Goal: Information Seeking & Learning: Understand process/instructions

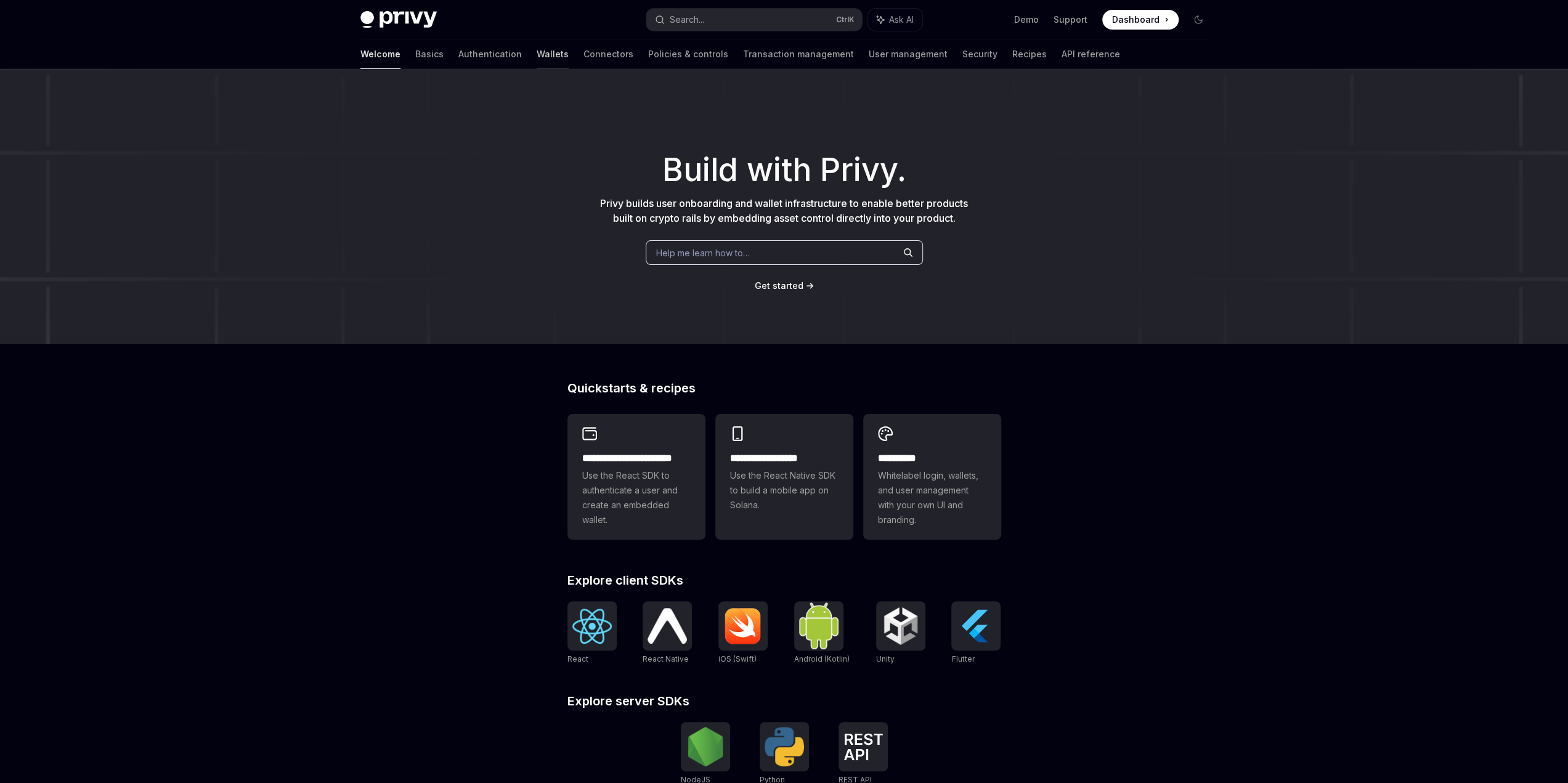
click at [537, 61] on link "Wallets" at bounding box center [552, 54] width 32 height 30
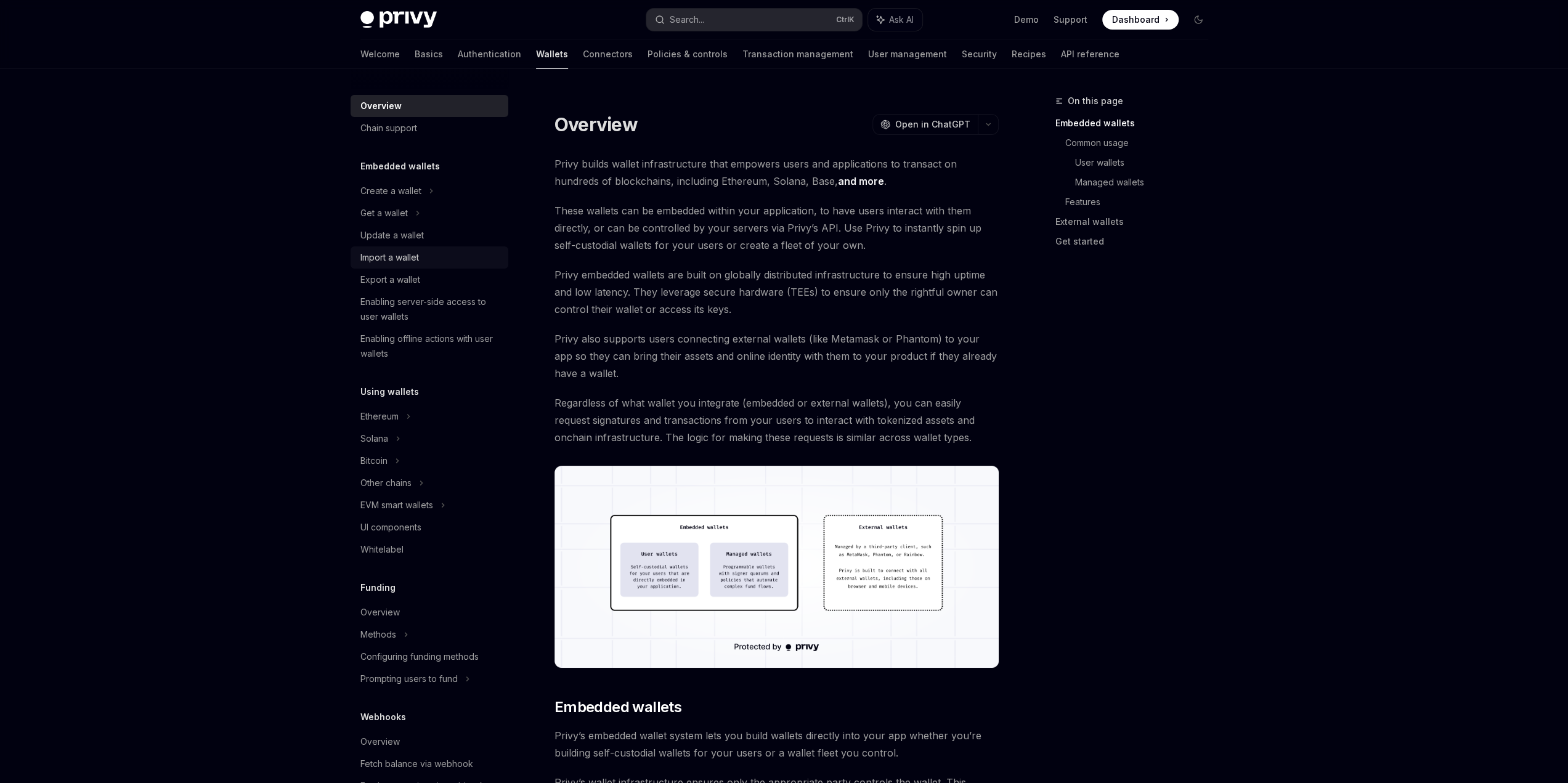
click at [392, 253] on div "Import a wallet" at bounding box center [389, 258] width 58 height 15
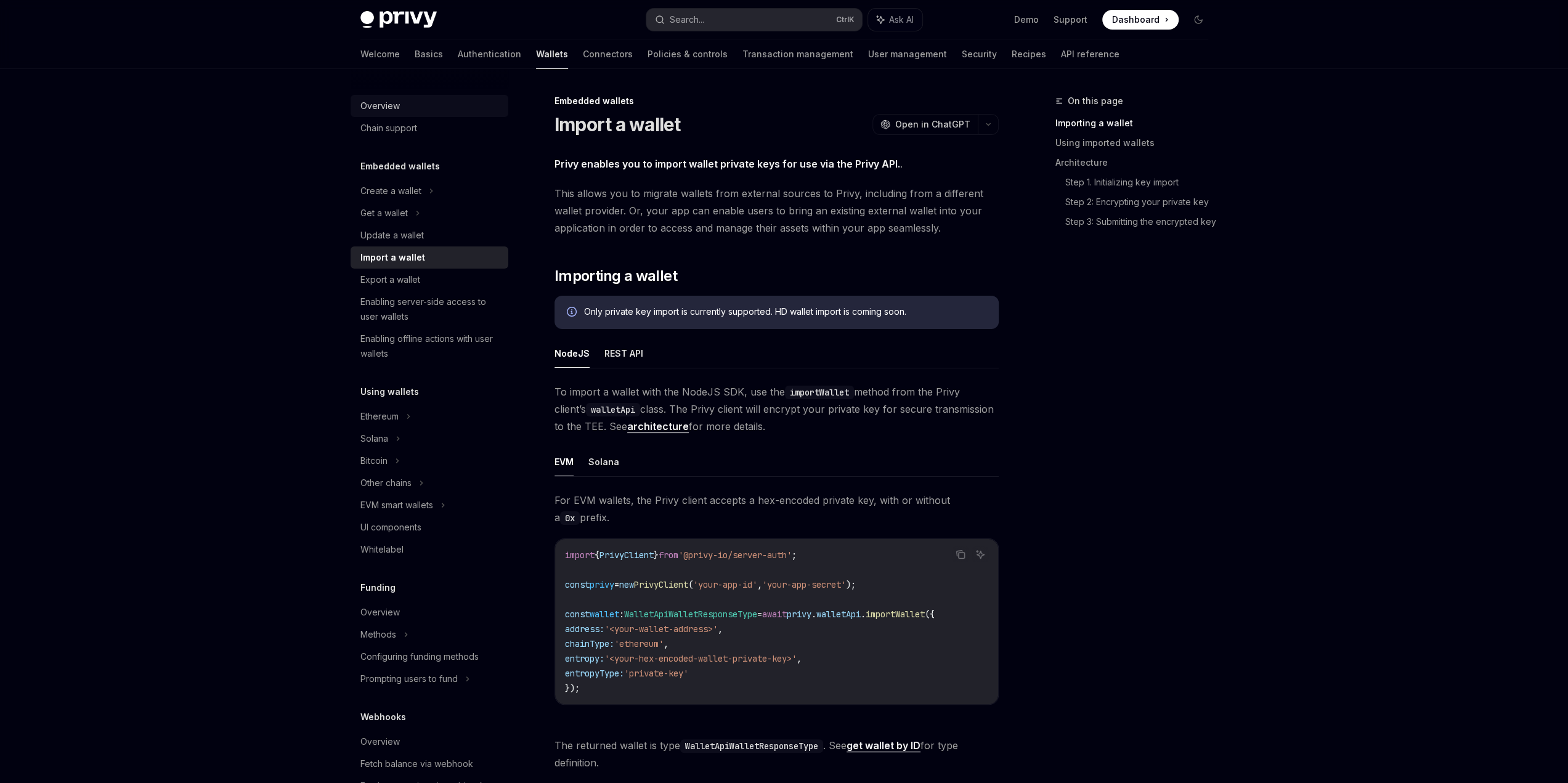
click at [399, 103] on div "Overview" at bounding box center [431, 106] width 141 height 15
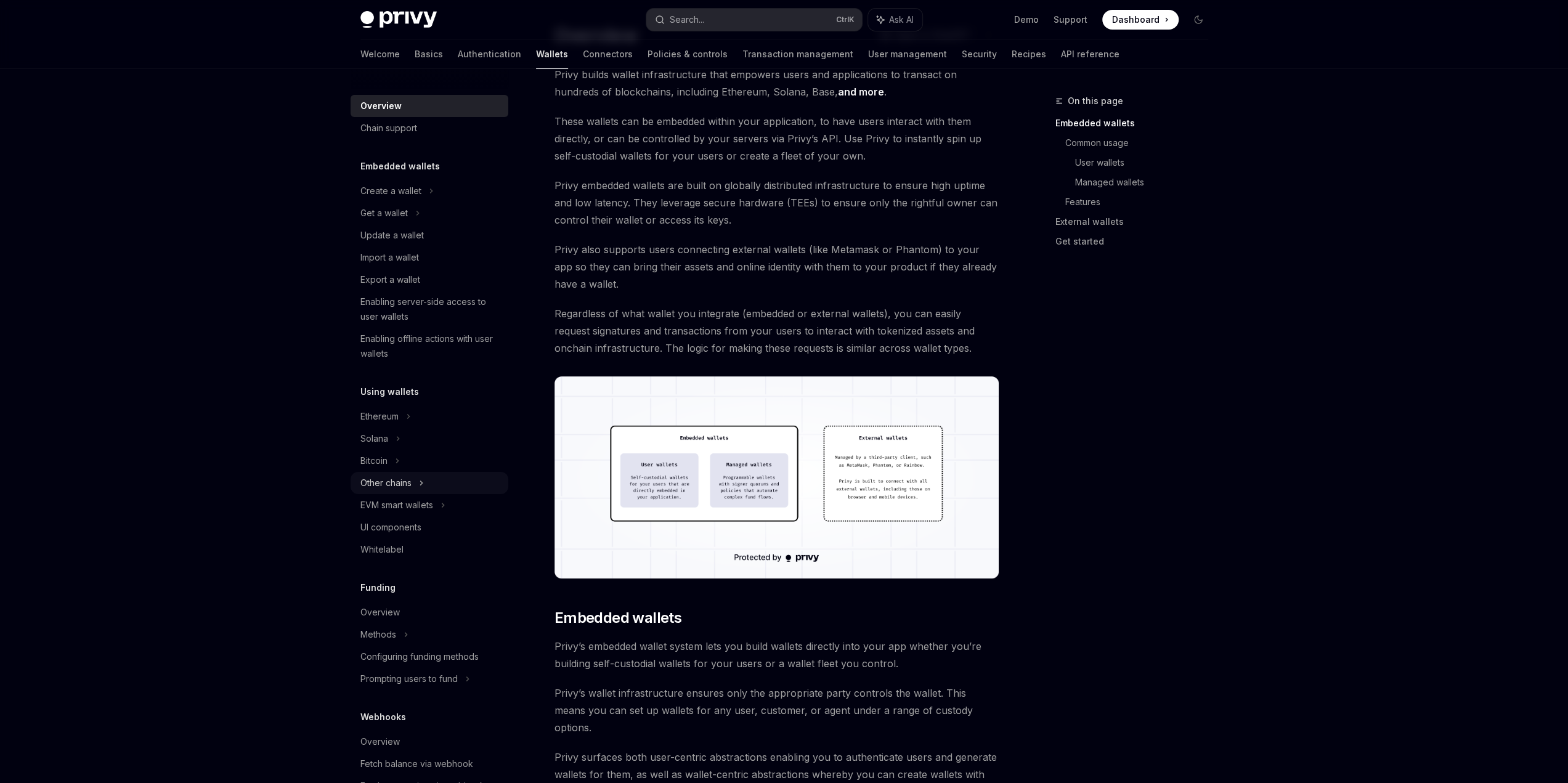
scroll to position [61, 0]
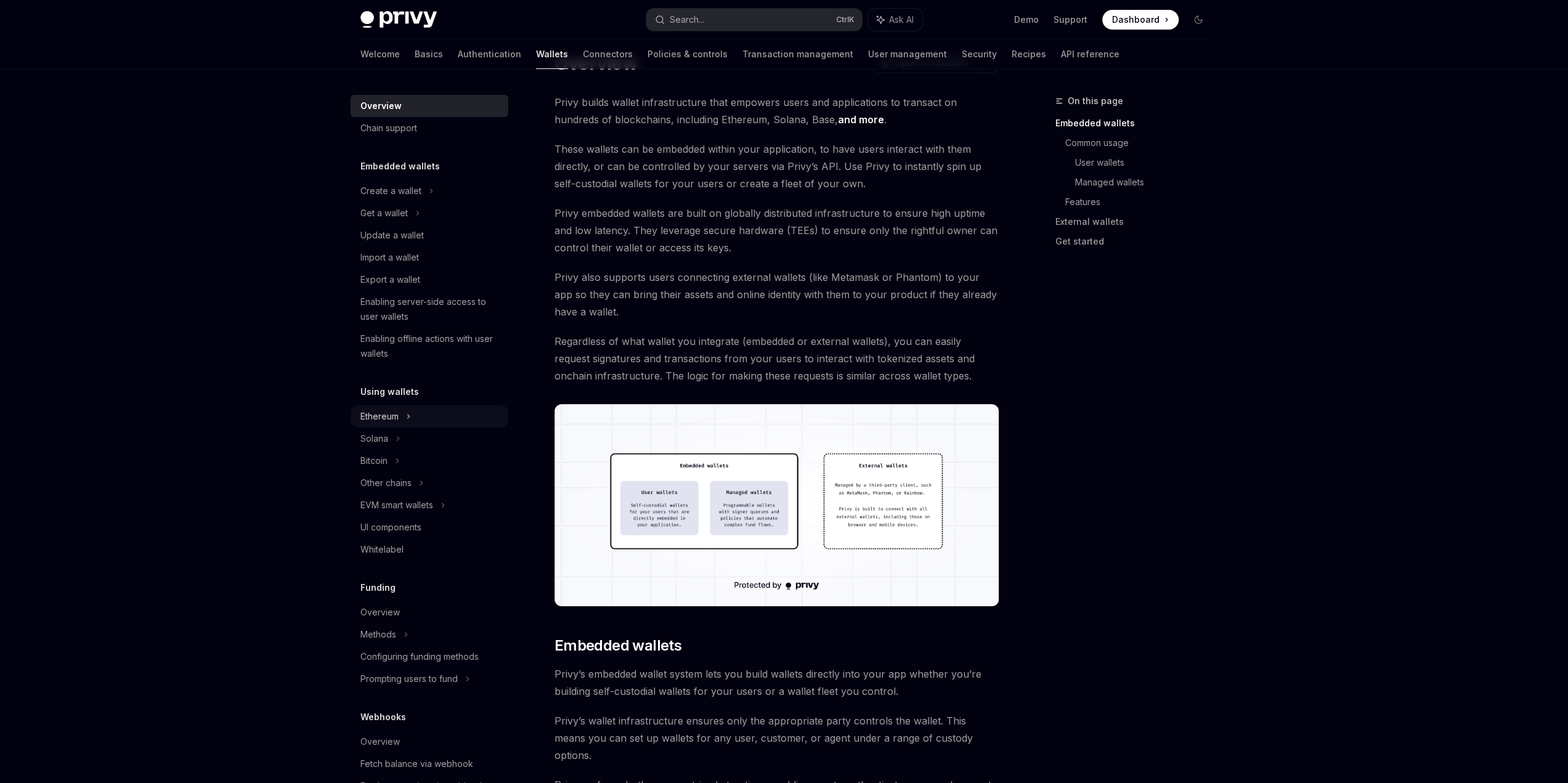
click at [378, 224] on div "Solana" at bounding box center [429, 213] width 158 height 22
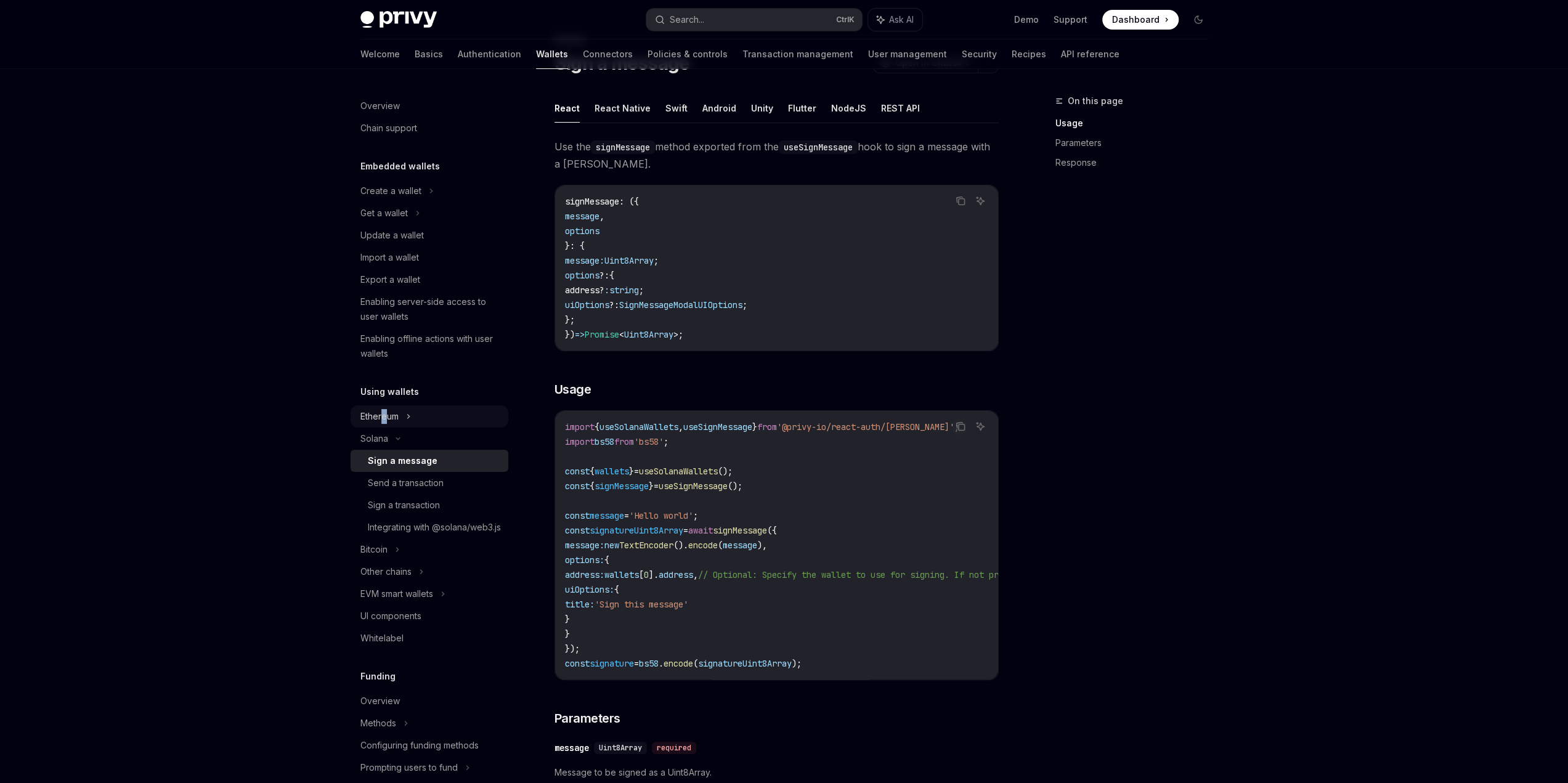
click at [384, 198] on div "Ethereum" at bounding box center [391, 191] width 61 height 15
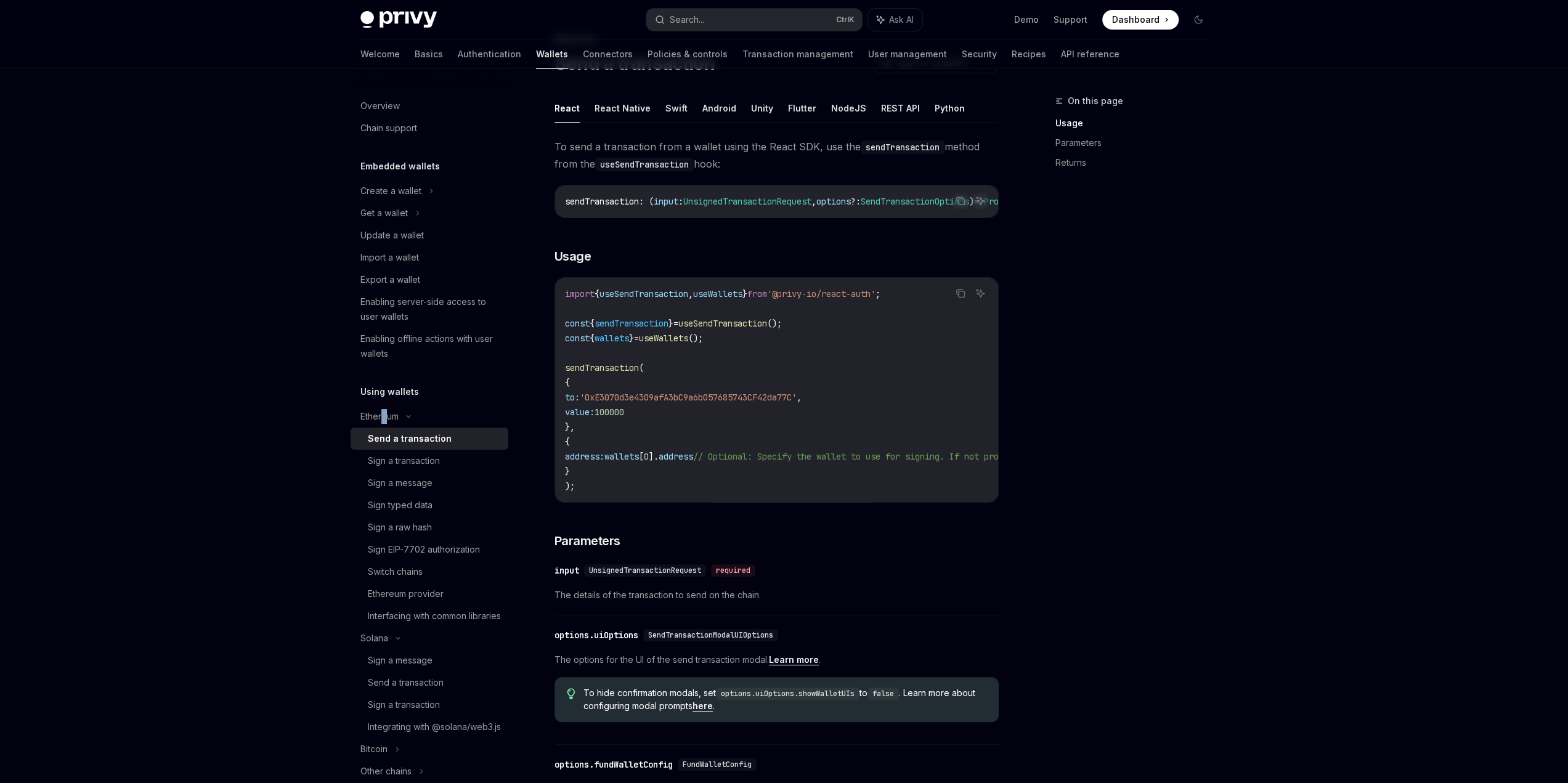
click at [430, 439] on div "Send a transaction" at bounding box center [409, 439] width 84 height 15
click at [390, 446] on link "Send a transaction" at bounding box center [429, 439] width 158 height 22
click at [308, 448] on div "Privy Docs home page Search... Ctrl K Ask AI Demo Support Dashboard Dashboard S…" at bounding box center [784, 565] width 1568 height 1252
click at [424, 443] on div "Send a transaction" at bounding box center [409, 439] width 84 height 15
click at [422, 459] on div "Sign a transaction" at bounding box center [403, 461] width 72 height 15
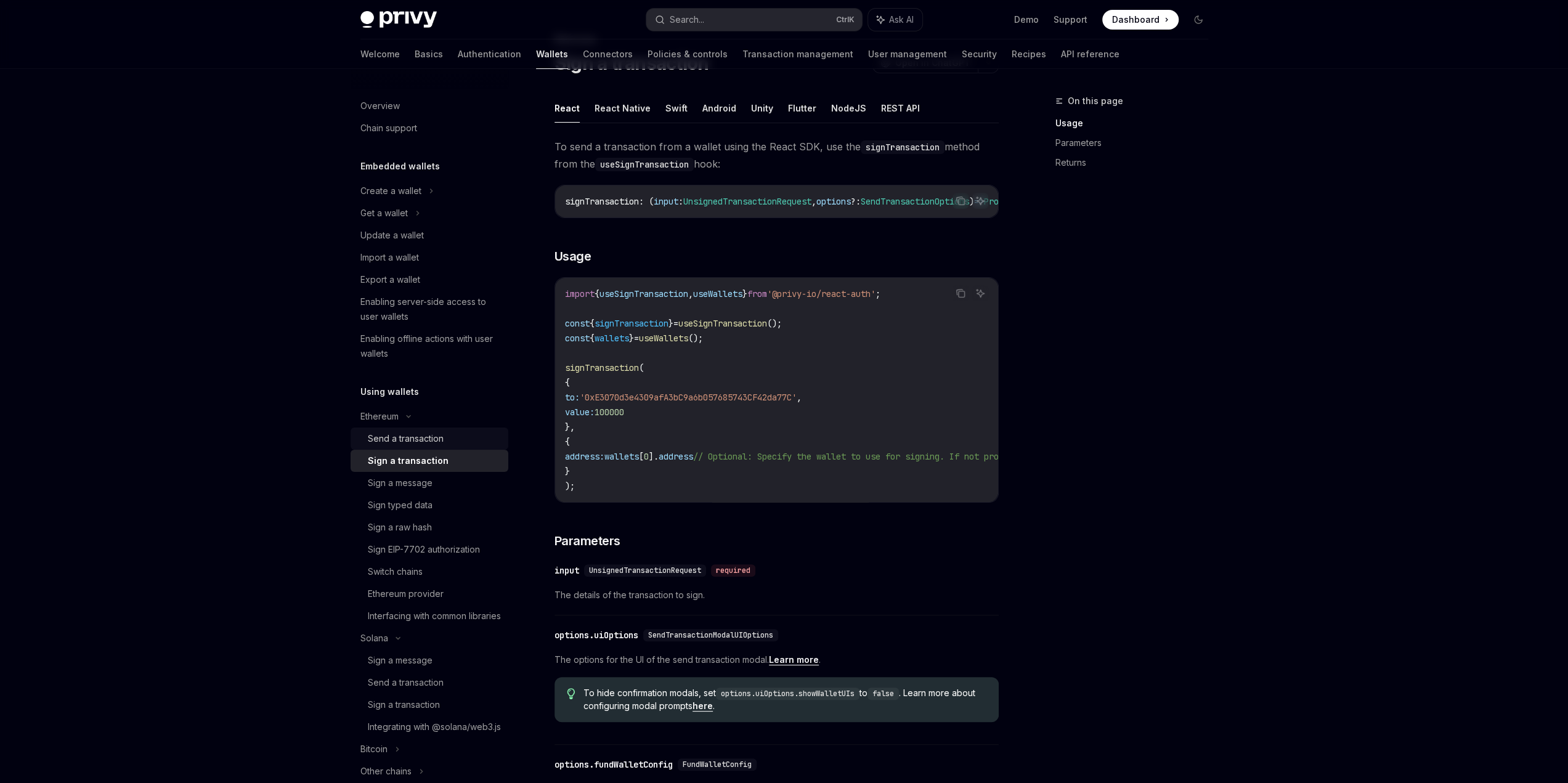
click at [438, 434] on div "Send a transaction" at bounding box center [406, 439] width 76 height 15
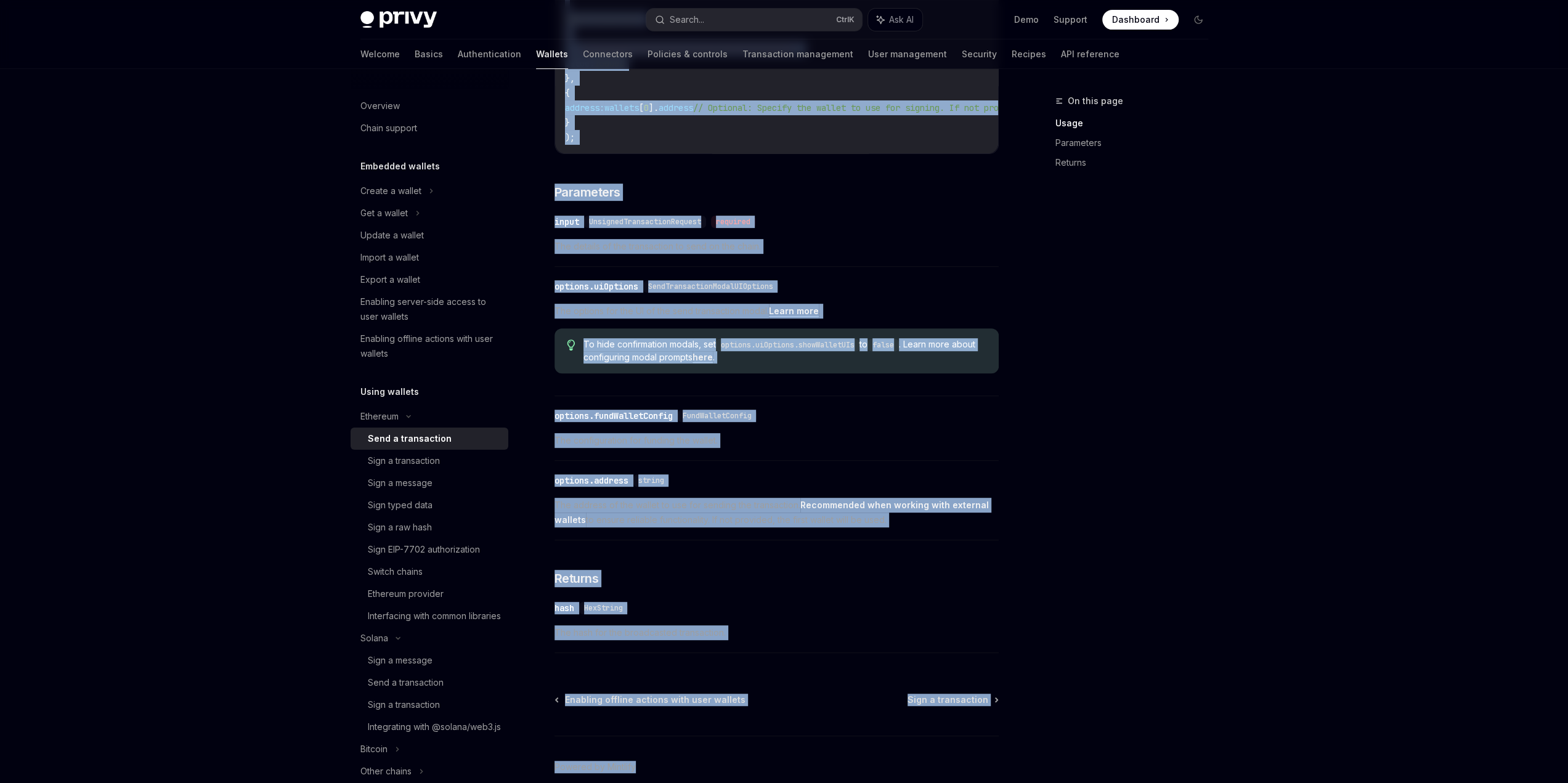
drag, startPoint x: 554, startPoint y: 124, endPoint x: 870, endPoint y: 703, distance: 659.6
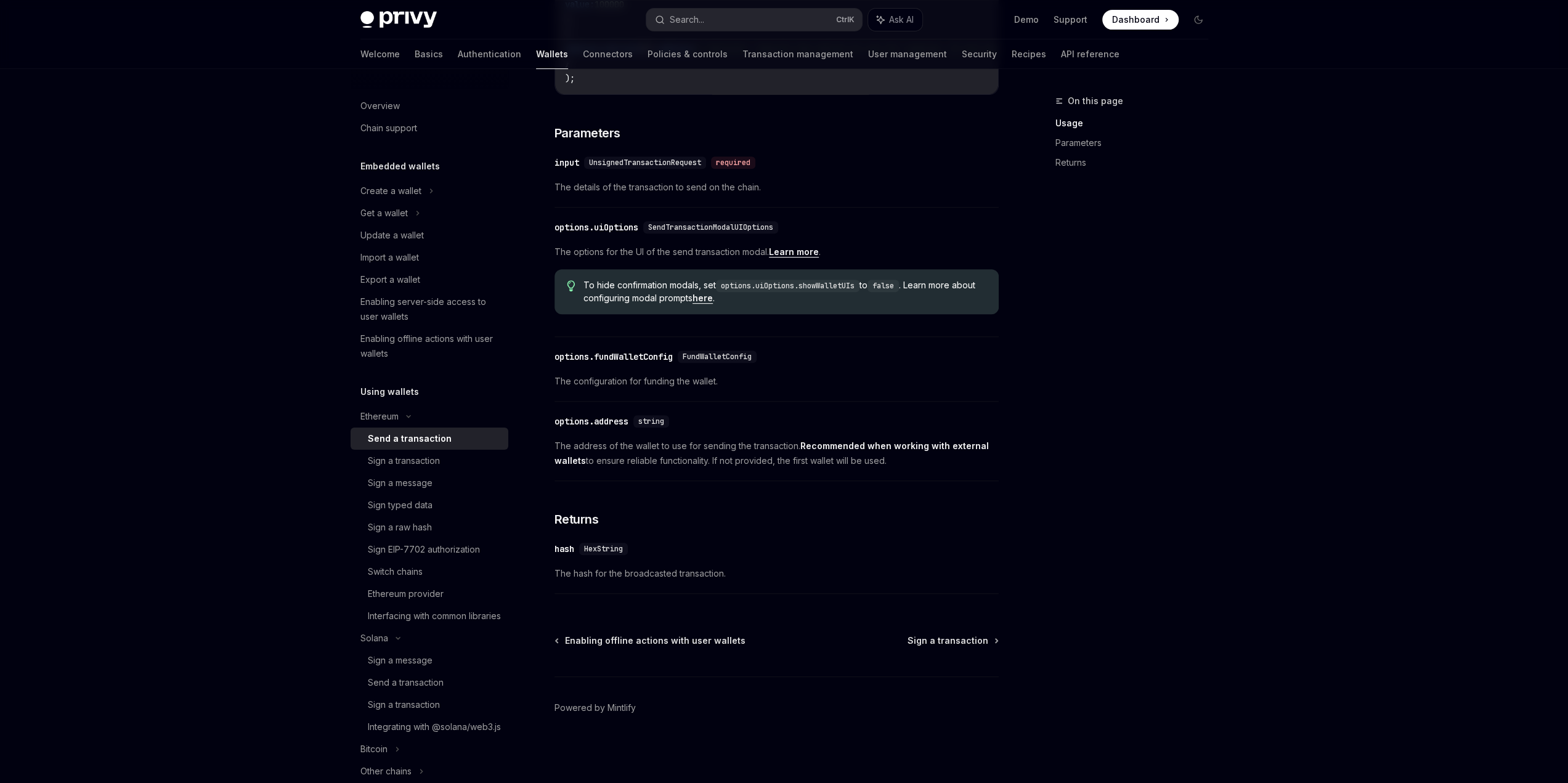
click at [1123, 500] on div "On this page Usage Parameters Returns" at bounding box center [1125, 438] width 187 height 689
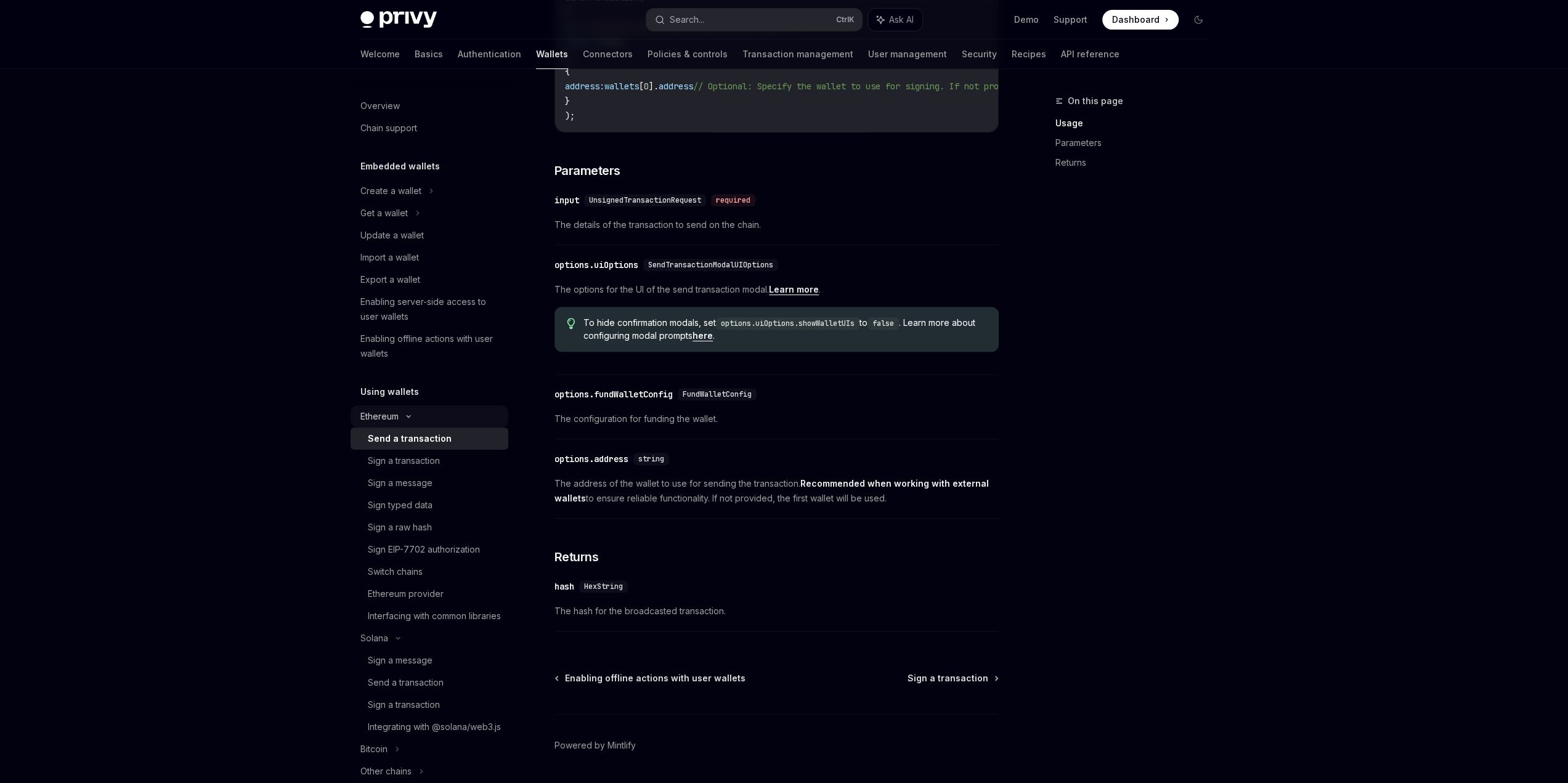
scroll to position [353, 0]
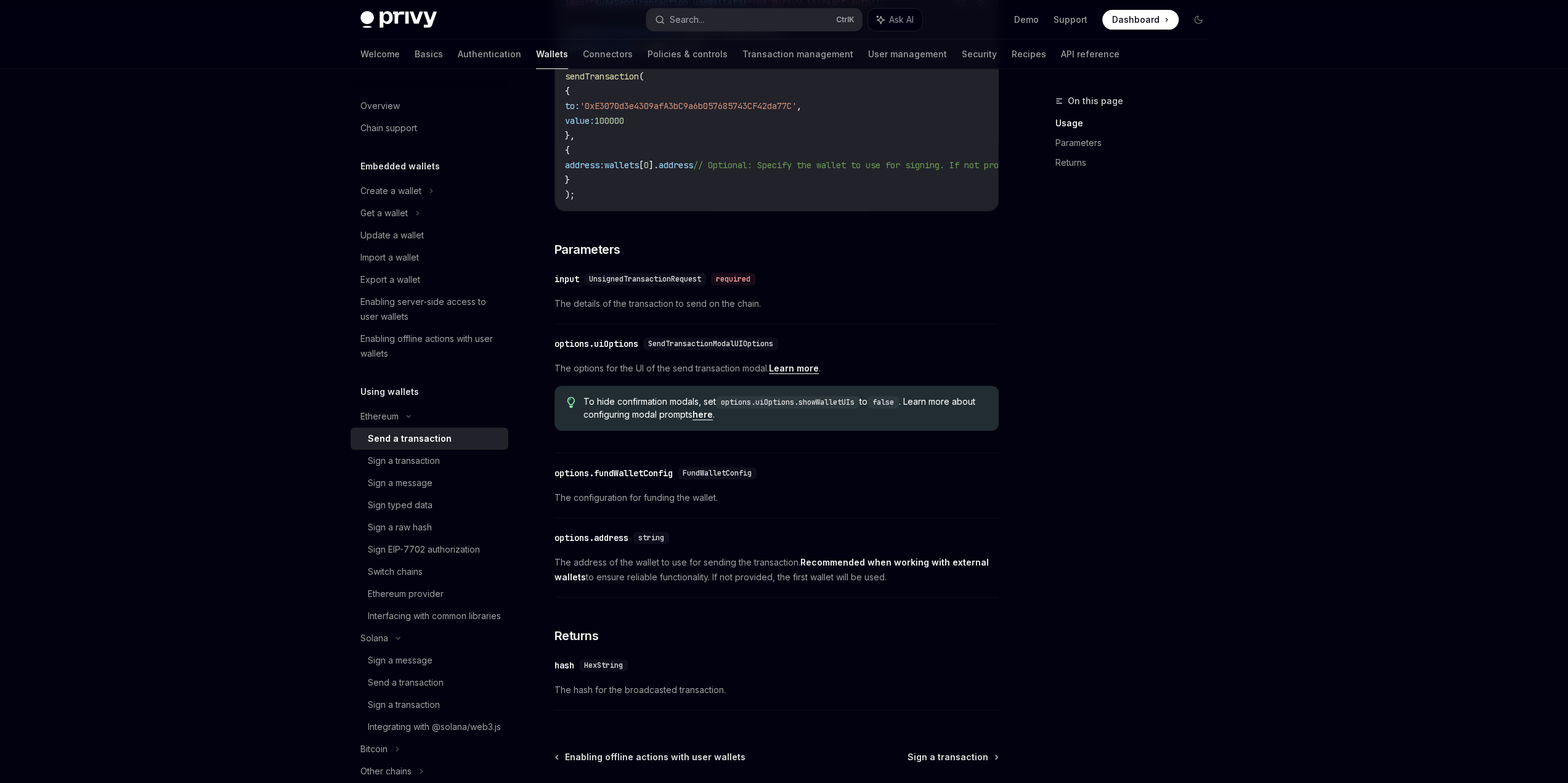
click at [395, 443] on div "Send a transaction" at bounding box center [409, 439] width 84 height 15
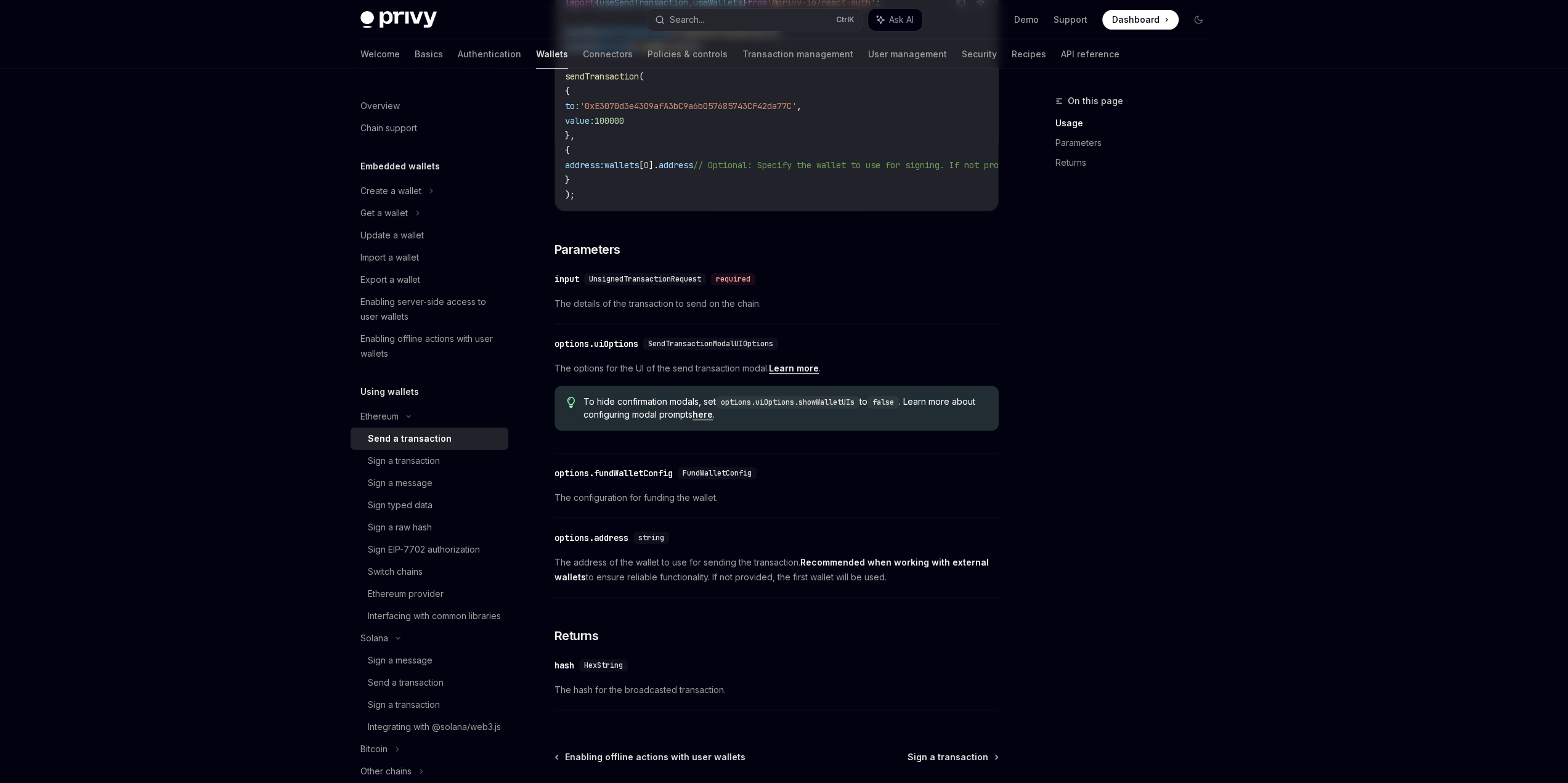
scroll to position [0, 0]
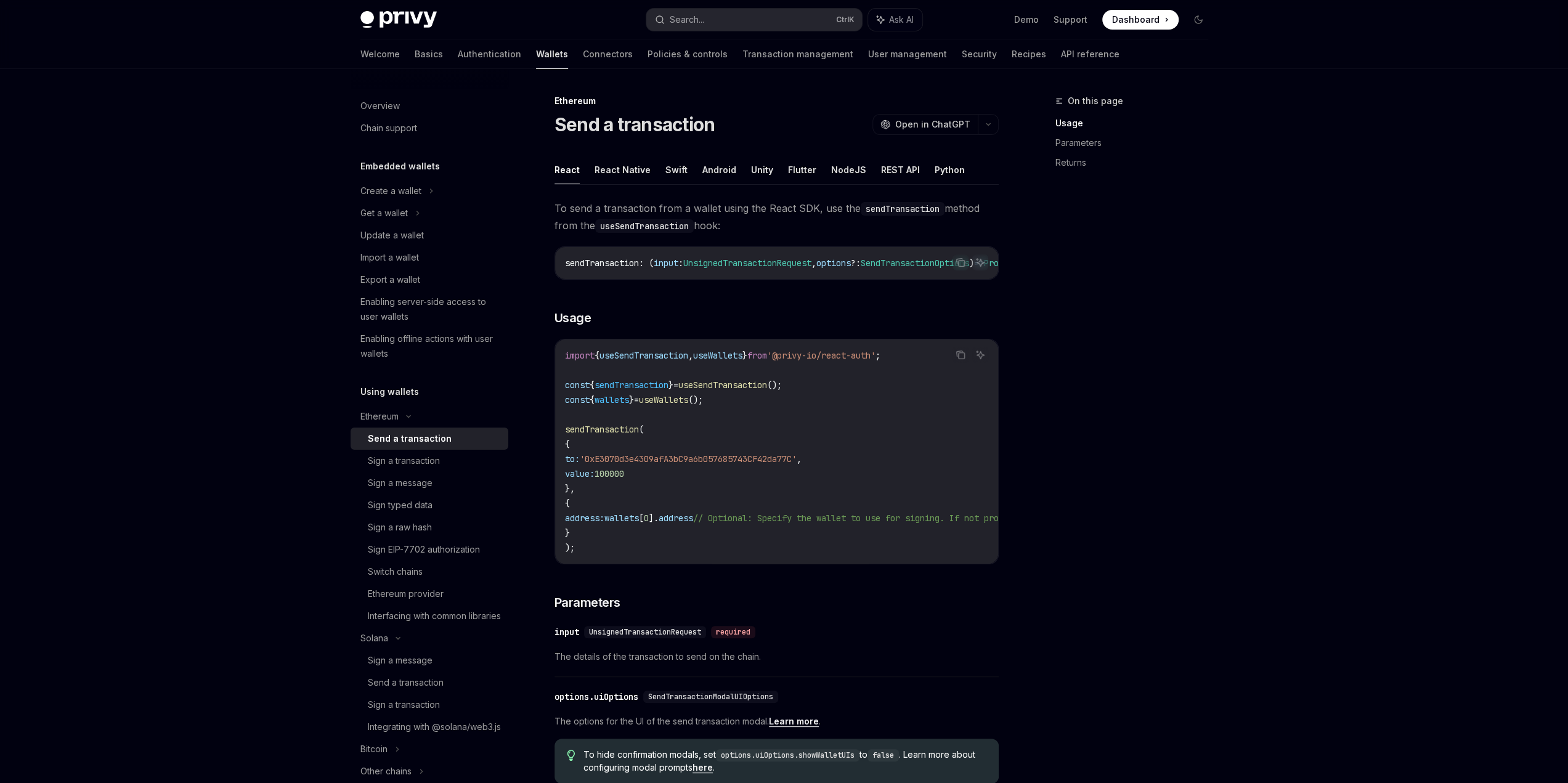
click at [400, 16] on img at bounding box center [398, 19] width 76 height 17
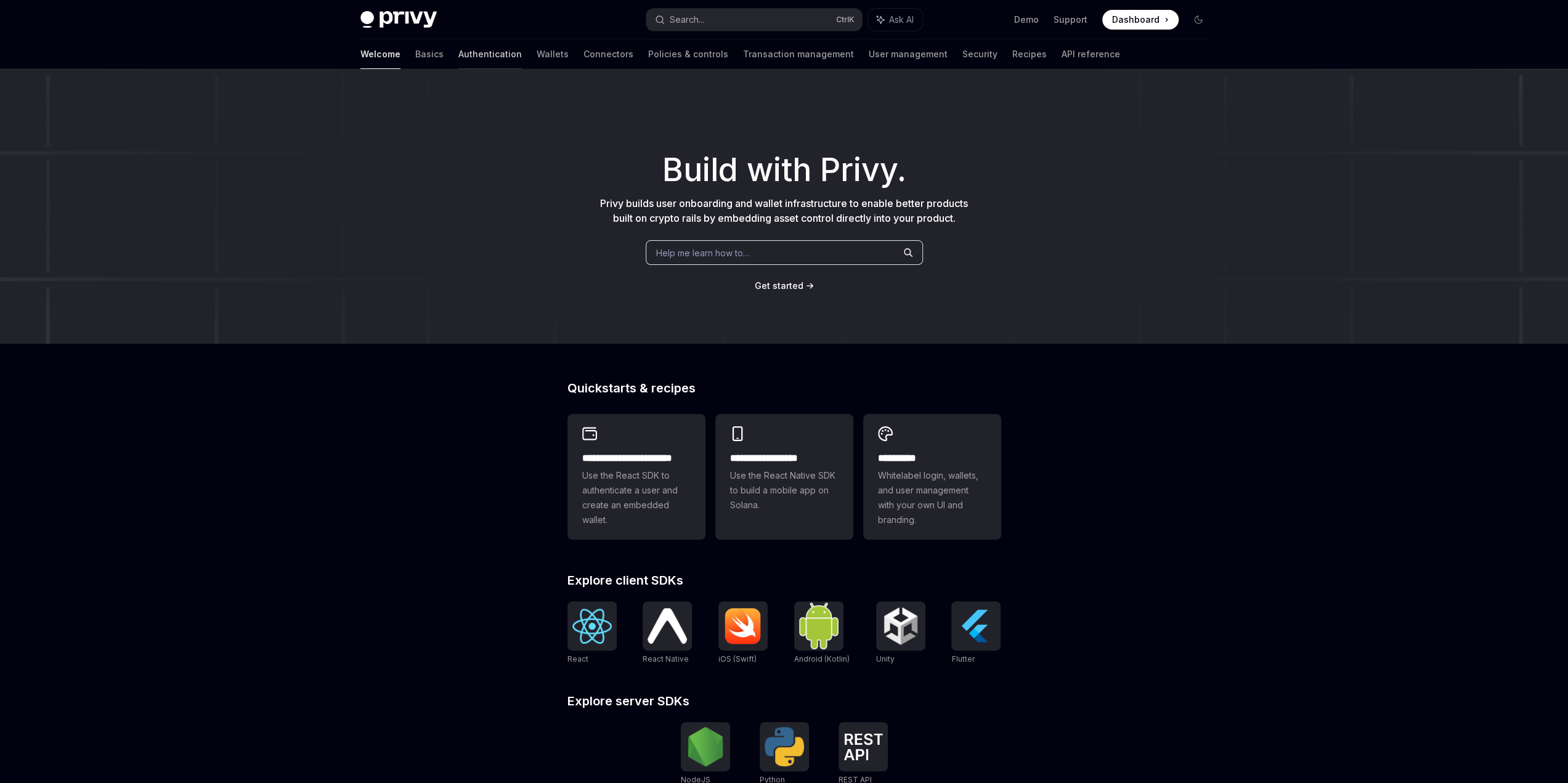
click at [458, 57] on link "Authentication" at bounding box center [490, 54] width 64 height 30
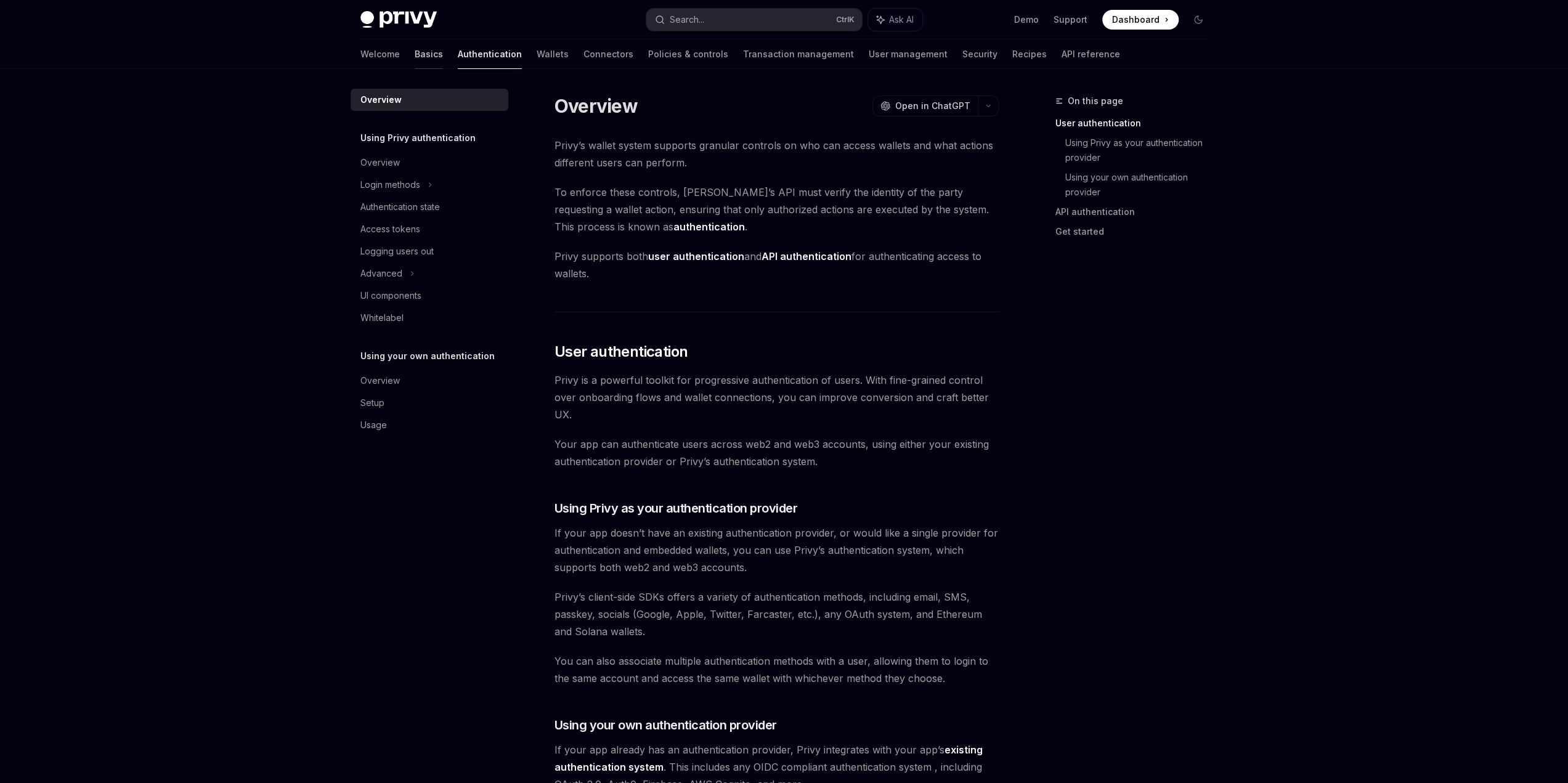
click at [415, 58] on link "Basics" at bounding box center [429, 54] width 28 height 30
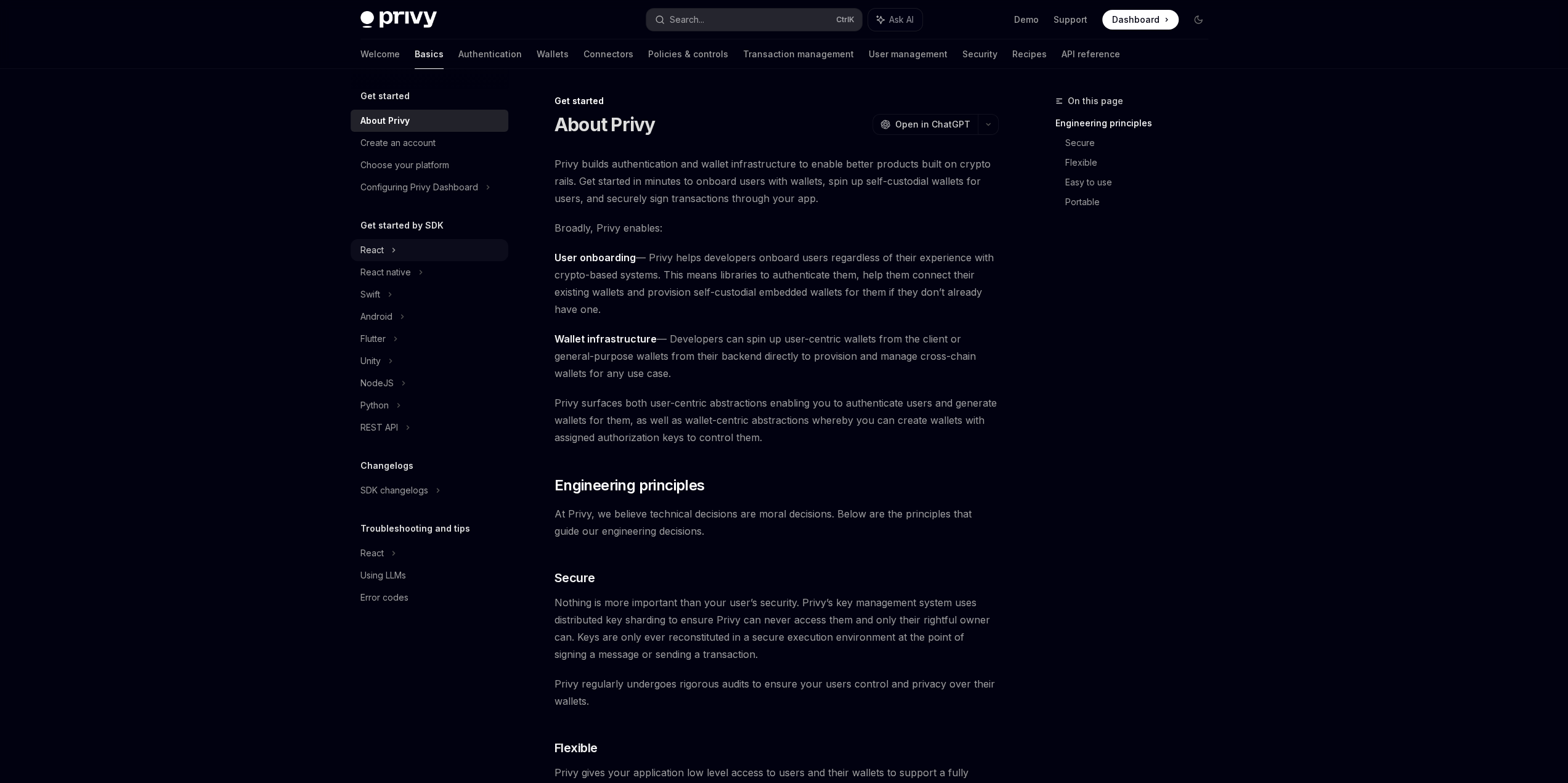
click at [375, 248] on div "React" at bounding box center [372, 250] width 24 height 15
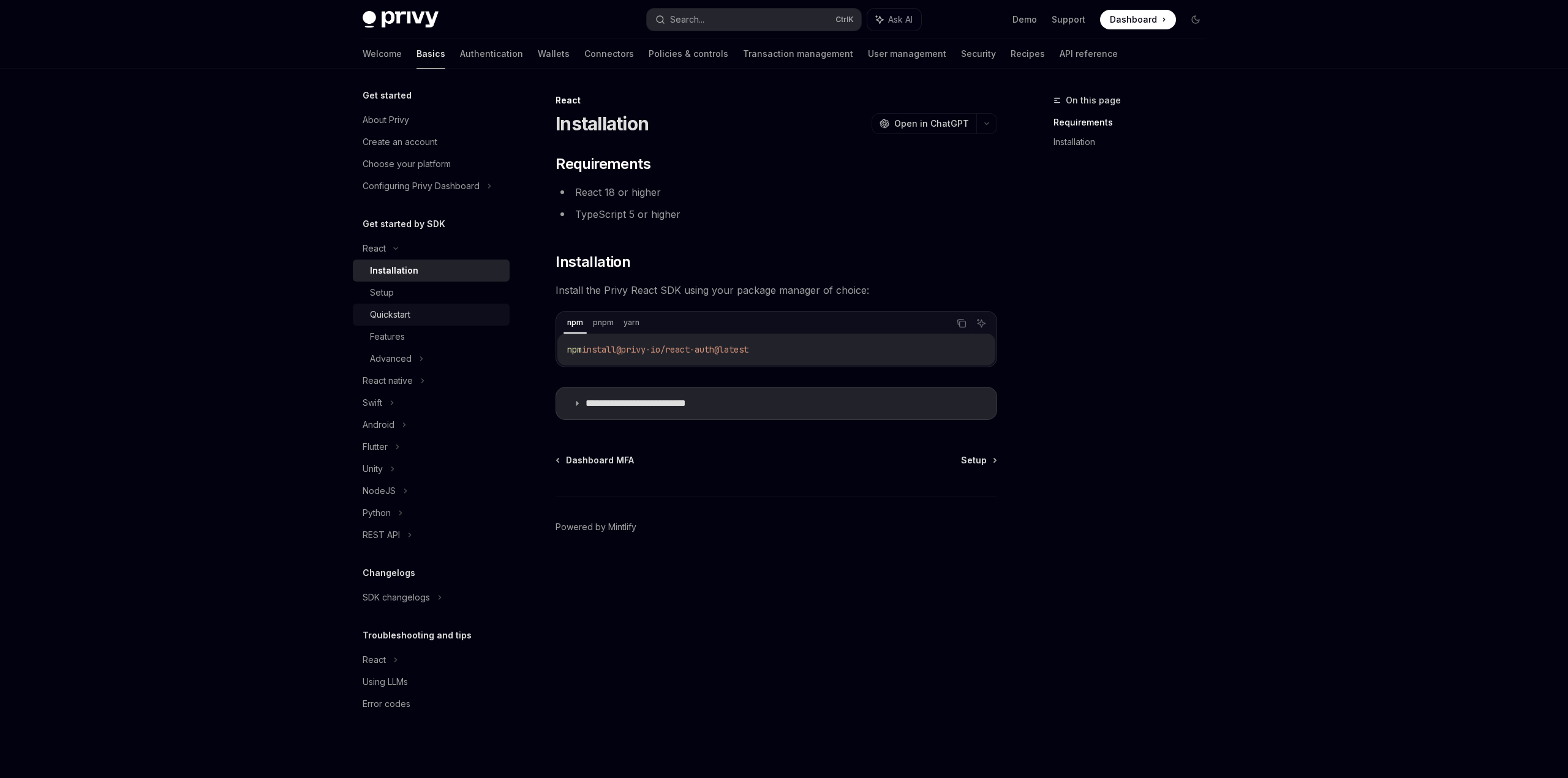
click at [383, 305] on link "Quickstart" at bounding box center [430, 315] width 157 height 22
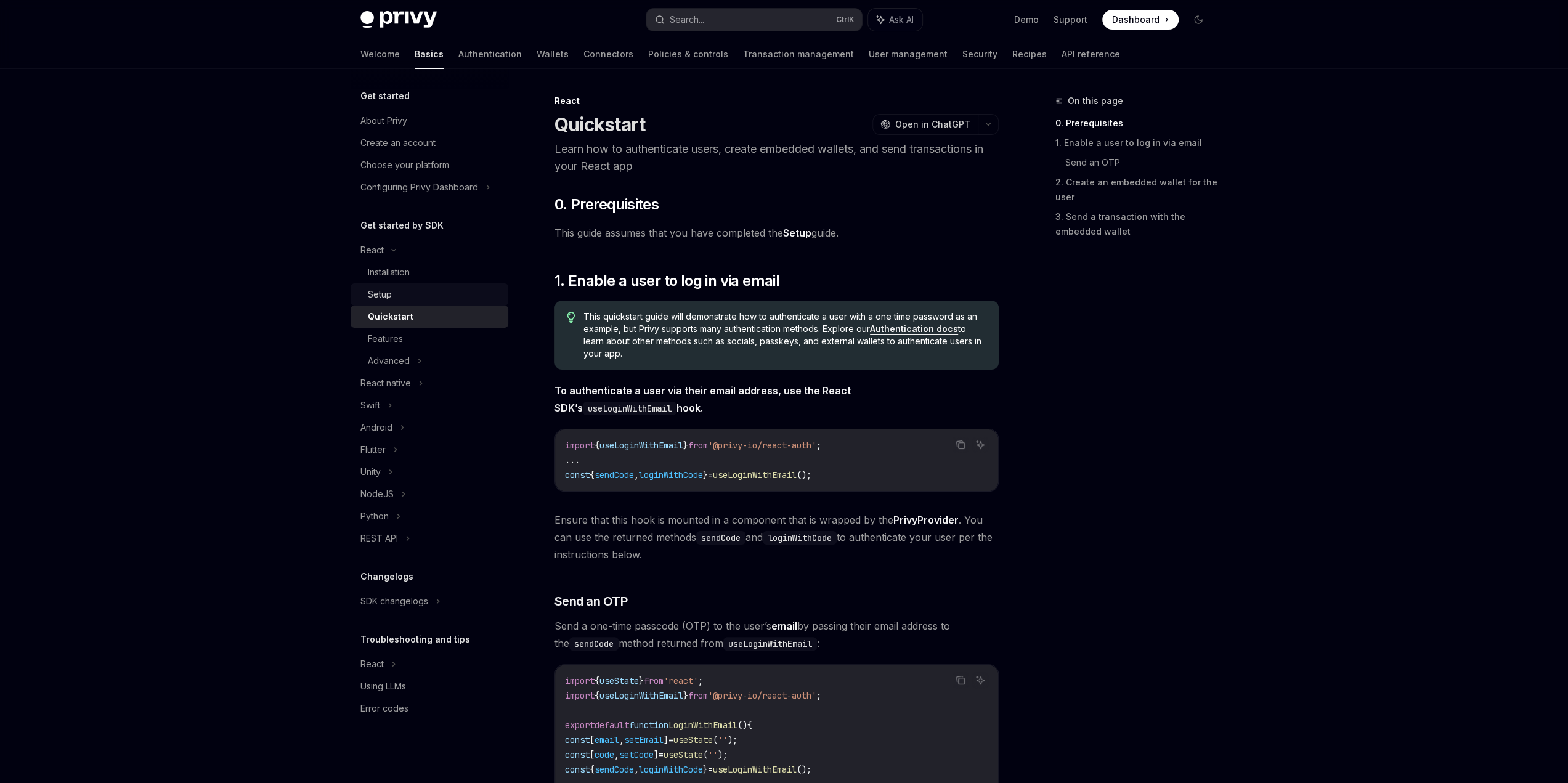
click at [387, 298] on div "Setup" at bounding box center [380, 295] width 24 height 15
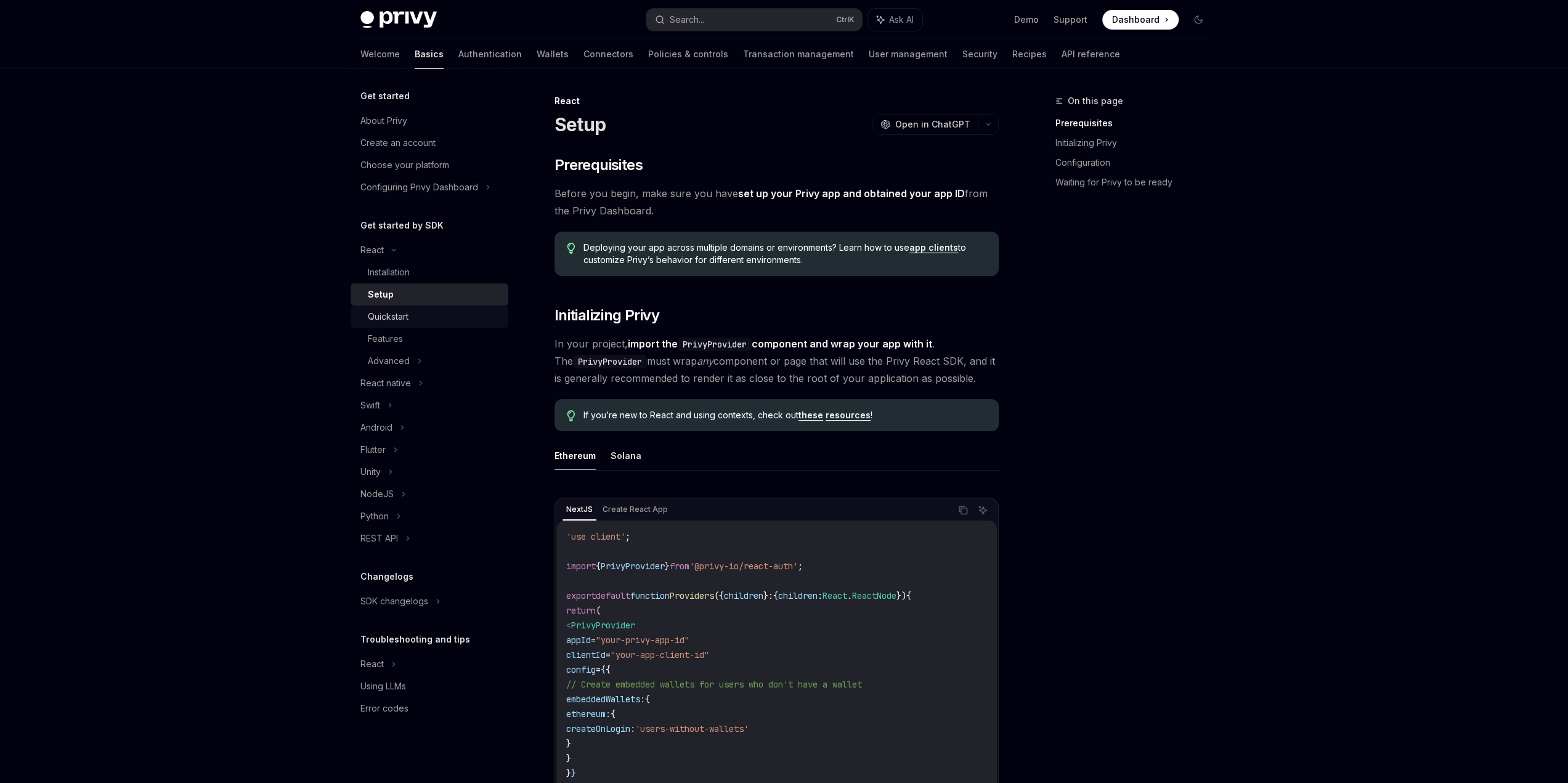
click at [390, 318] on div "Quickstart" at bounding box center [388, 317] width 41 height 15
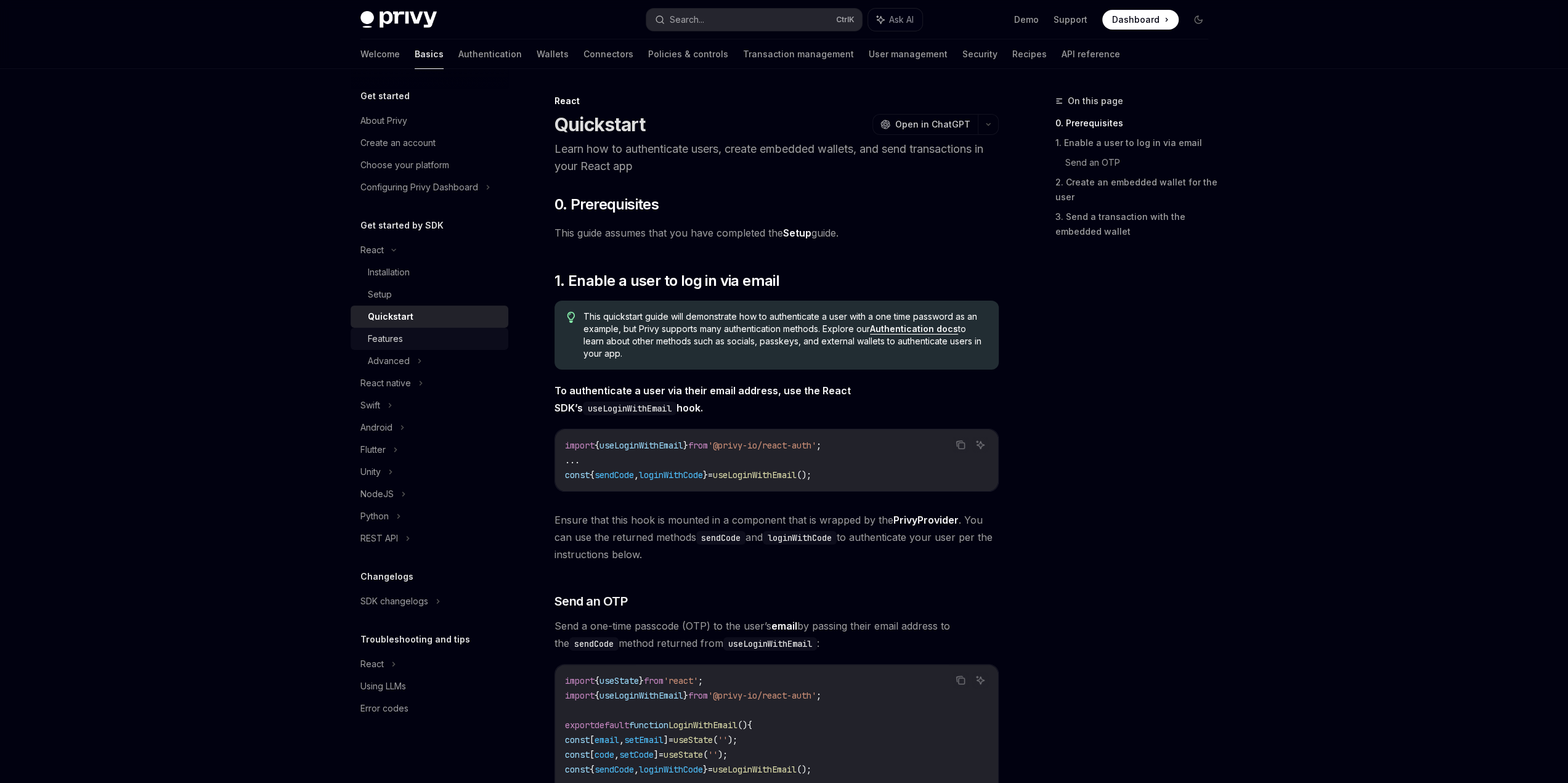
click at [392, 343] on div "Features" at bounding box center [385, 339] width 35 height 15
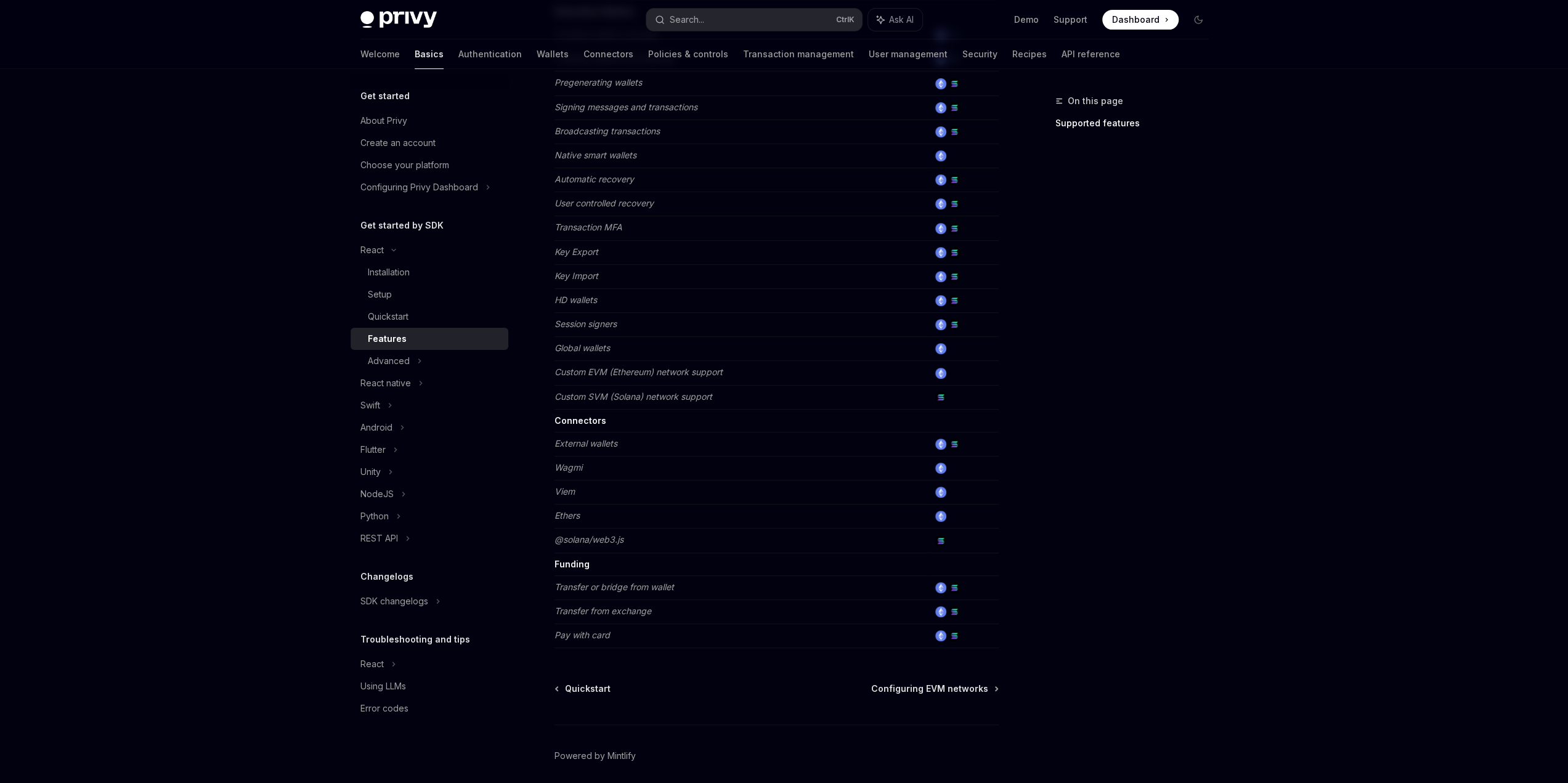
scroll to position [517, 0]
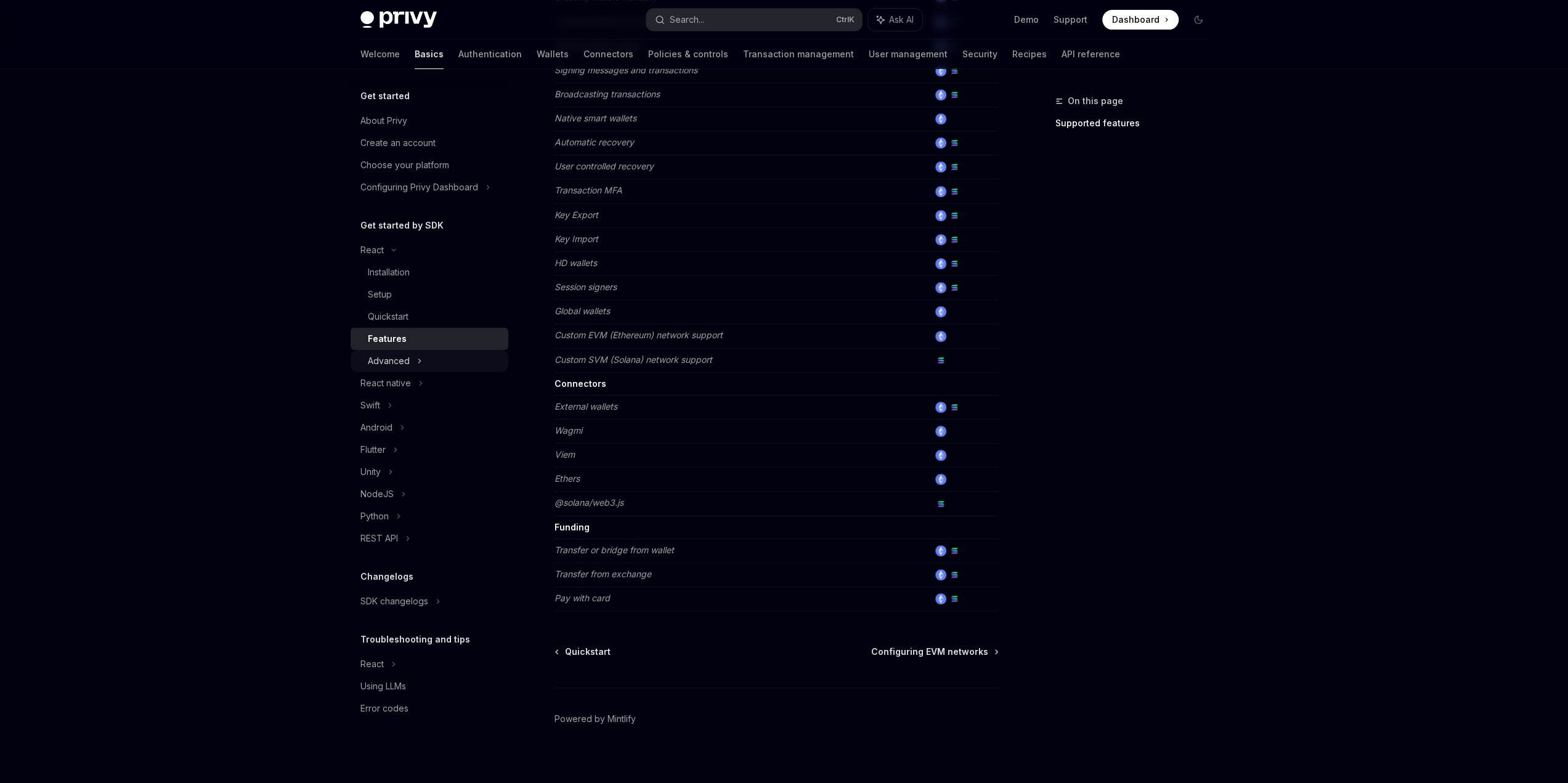
click at [406, 372] on div "Advanced" at bounding box center [429, 361] width 158 height 22
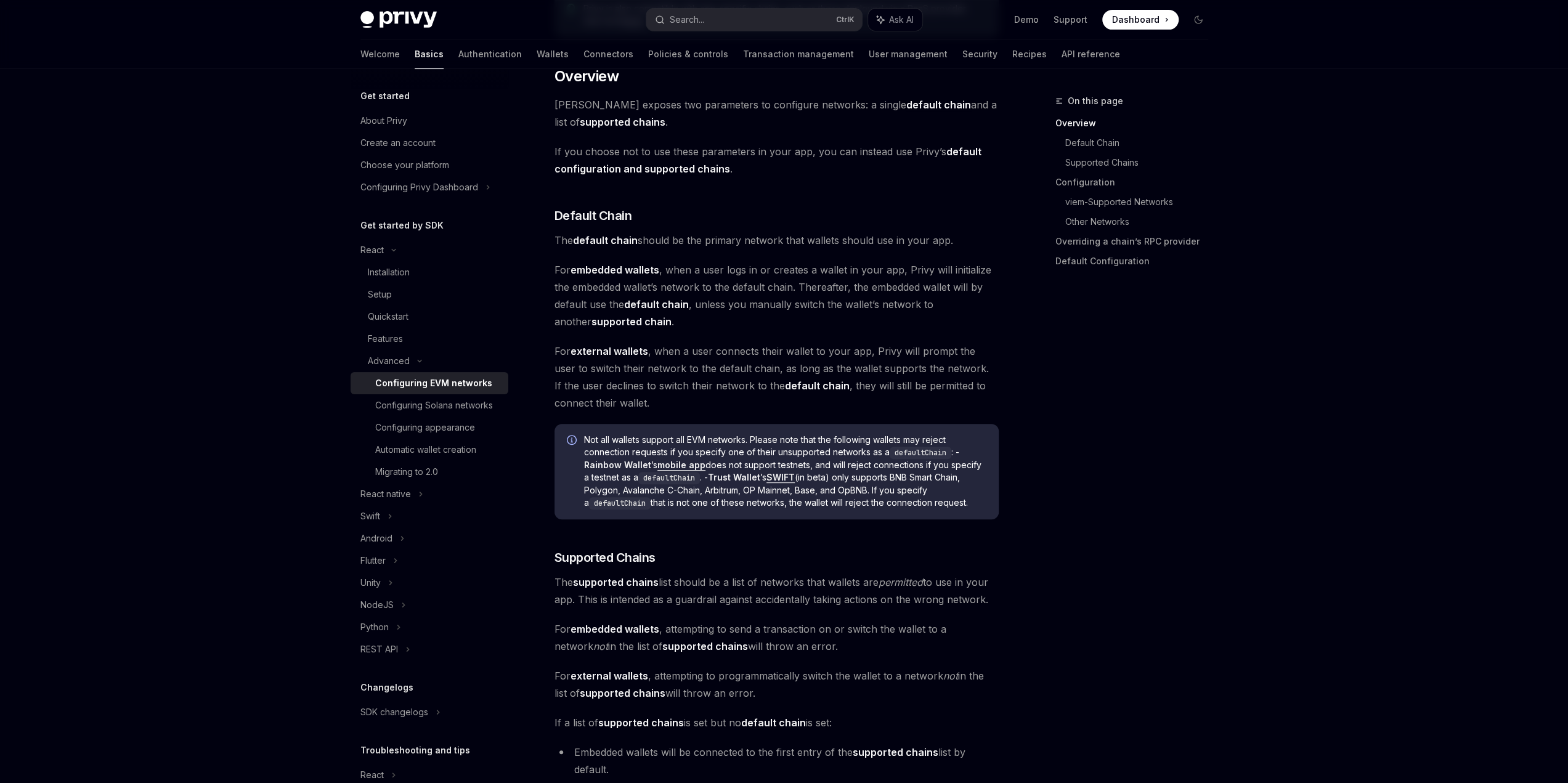
scroll to position [369, 0]
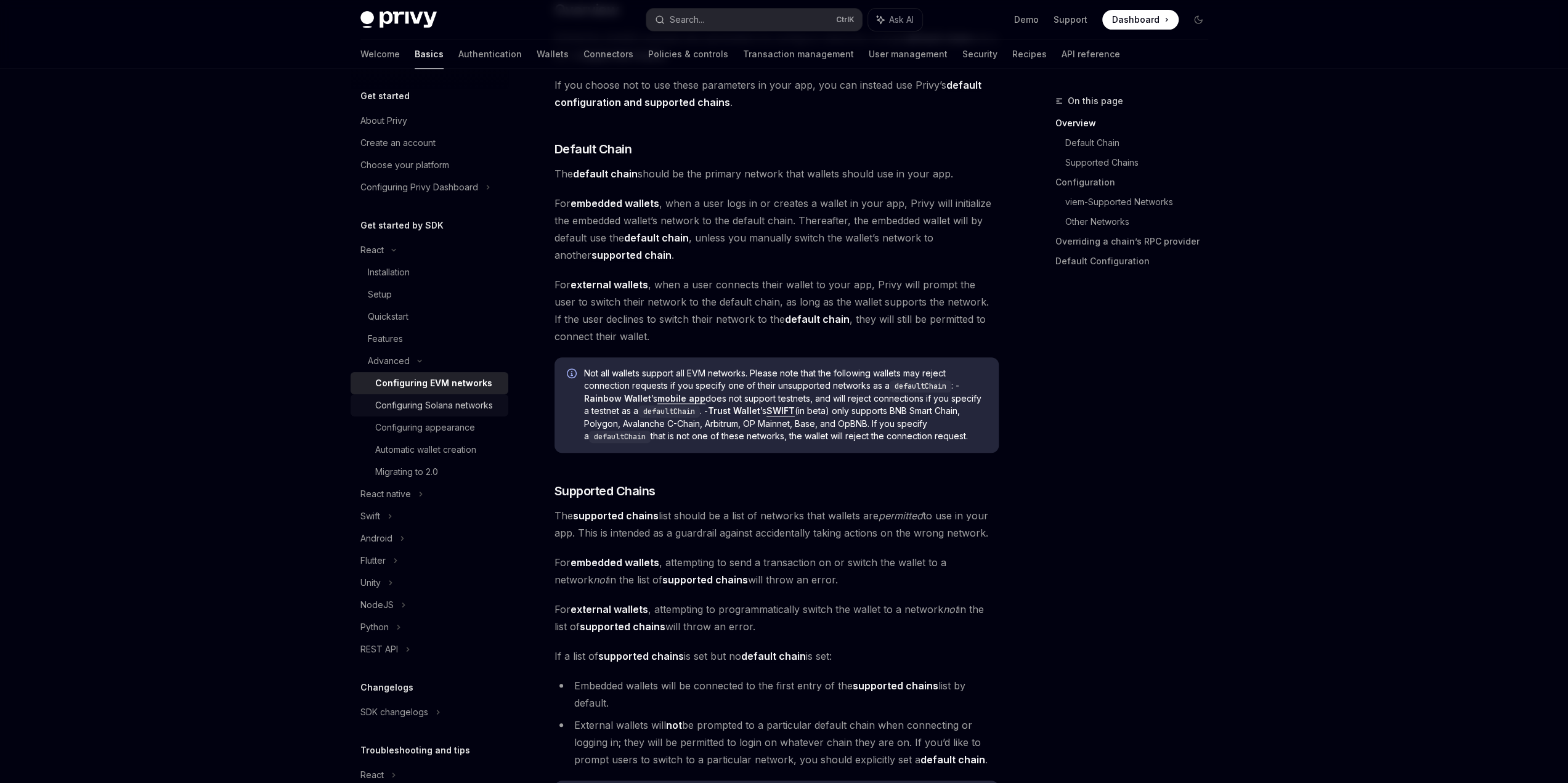
click at [430, 411] on div "Configuring Solana networks" at bounding box center [434, 406] width 118 height 15
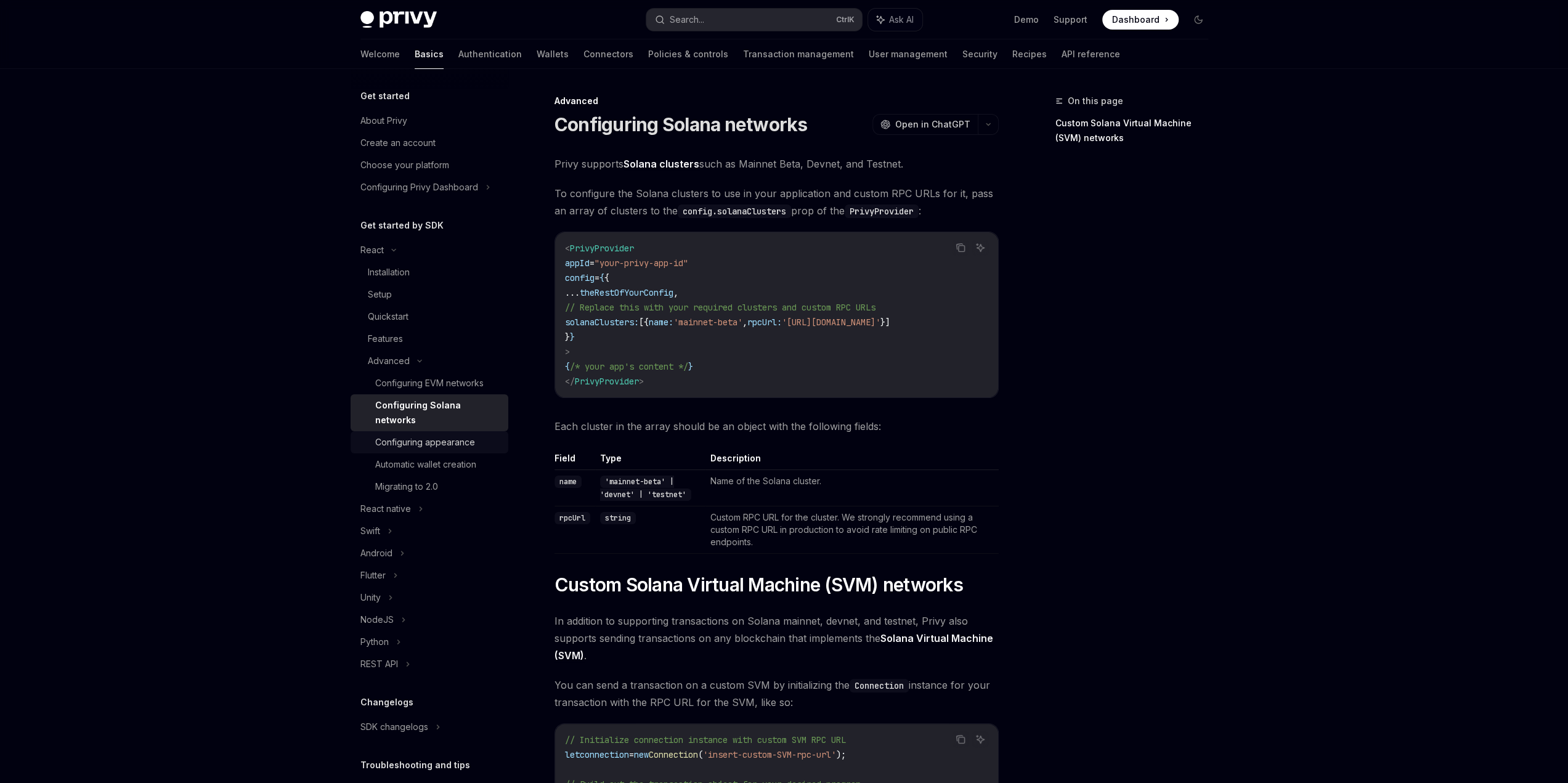
click at [450, 446] on div "Configuring appearance" at bounding box center [425, 443] width 100 height 15
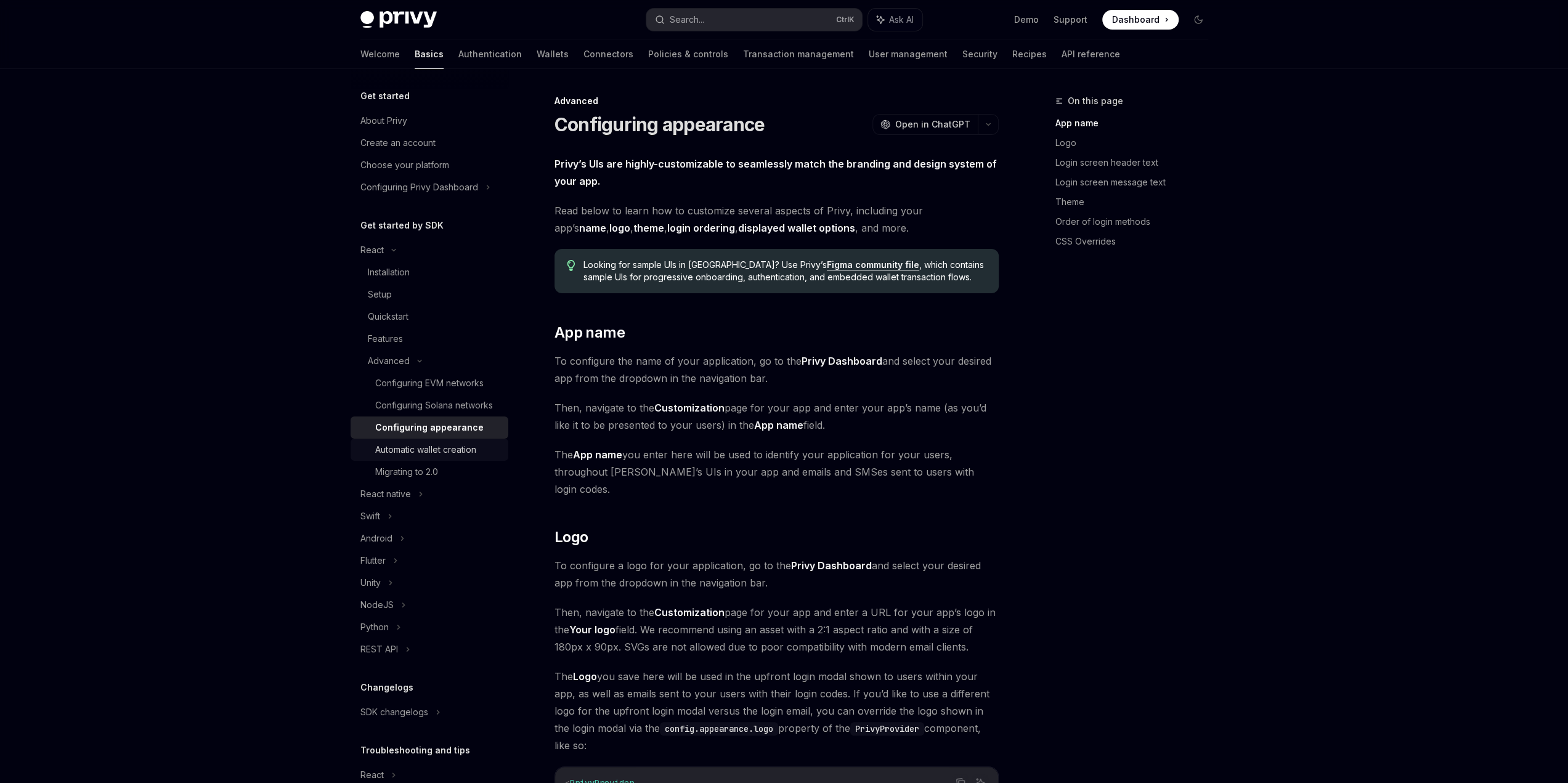
click at [462, 457] on div "Automatic wallet creation" at bounding box center [426, 450] width 101 height 15
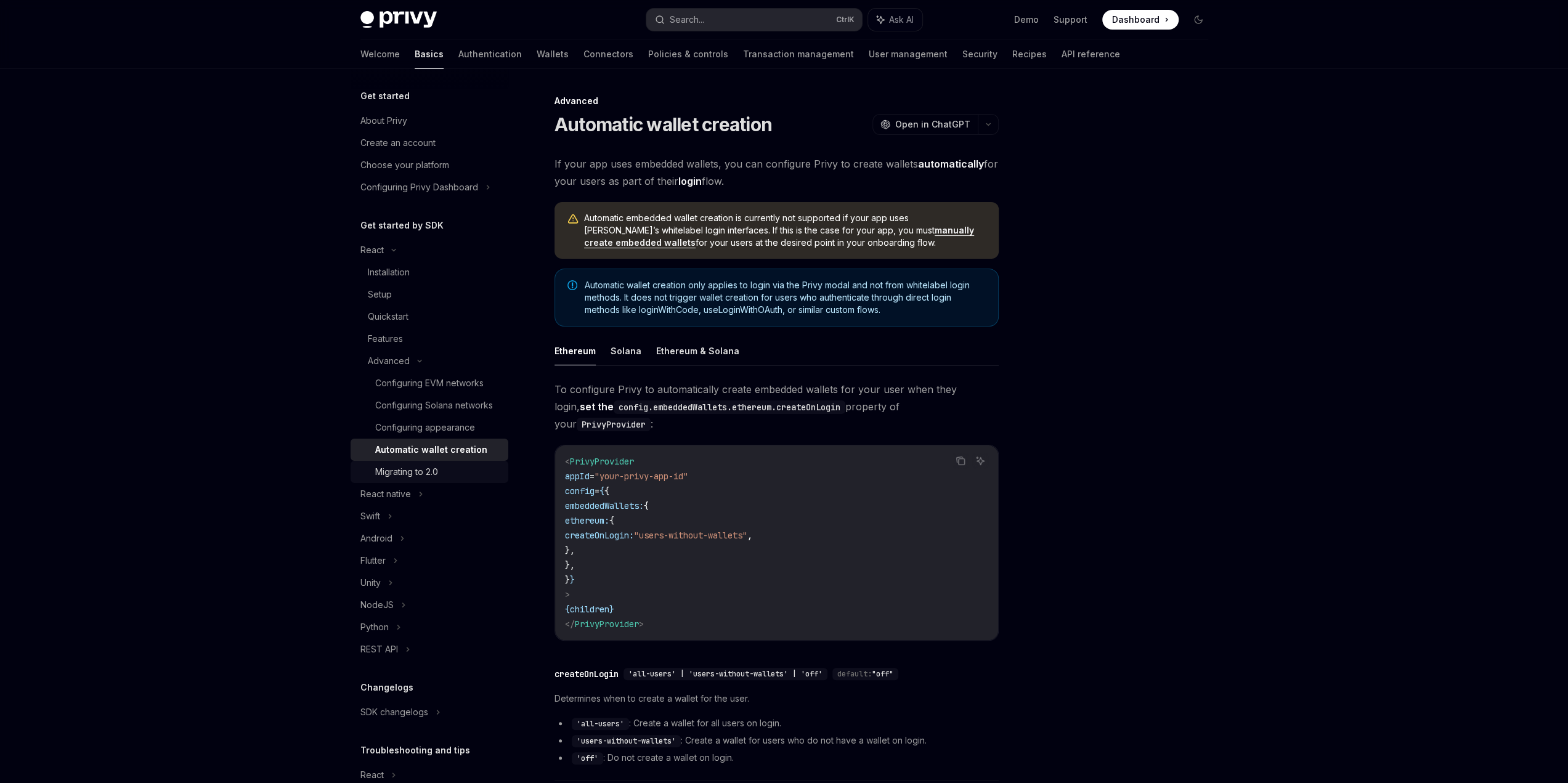
click at [438, 480] on div "Migrating to 2.0" at bounding box center [406, 472] width 63 height 15
type textarea "*"
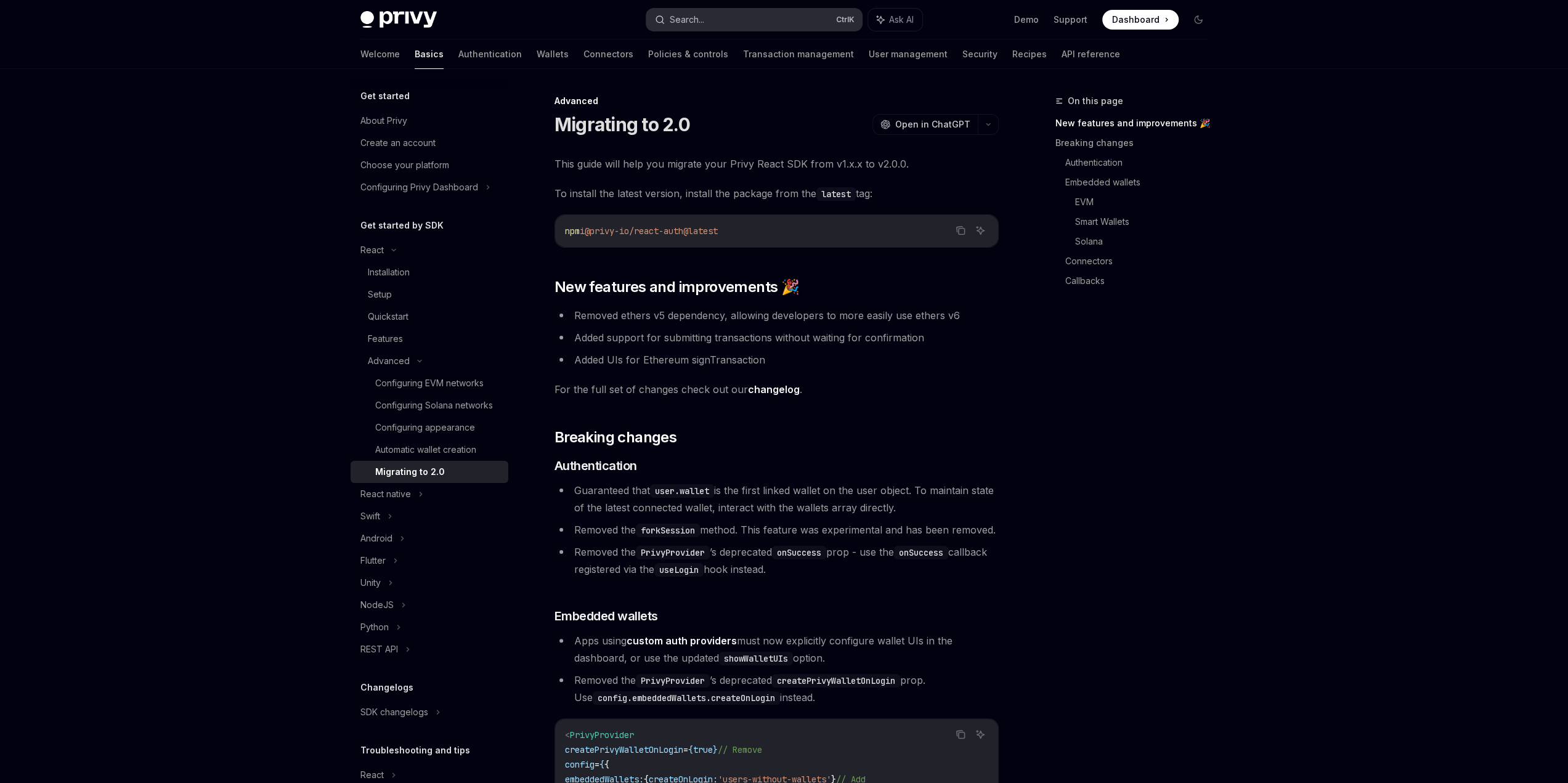
click at [768, 13] on button "Search... Ctrl K" at bounding box center [754, 20] width 215 height 22
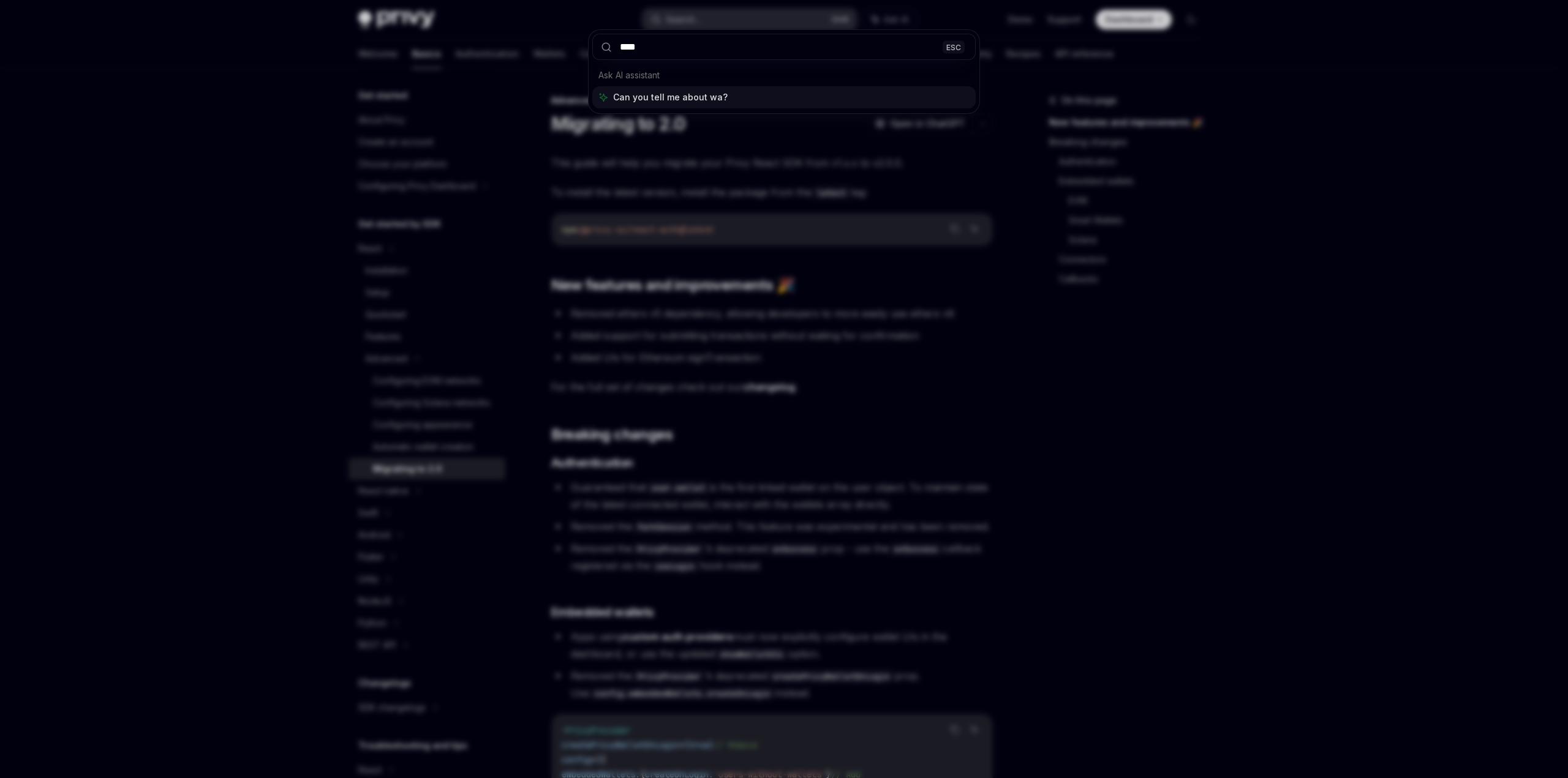
type input "*****"
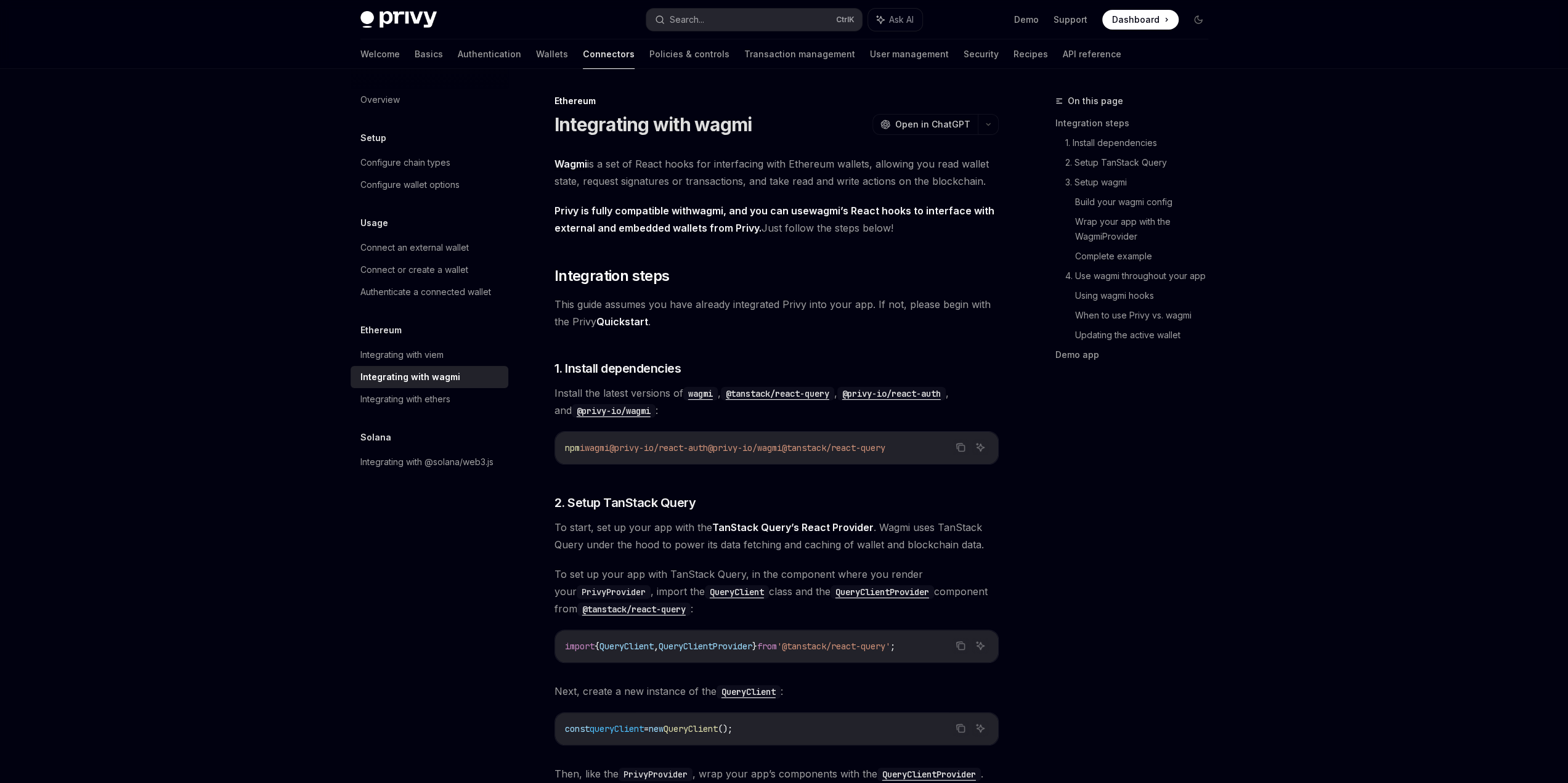
scroll to position [69, 0]
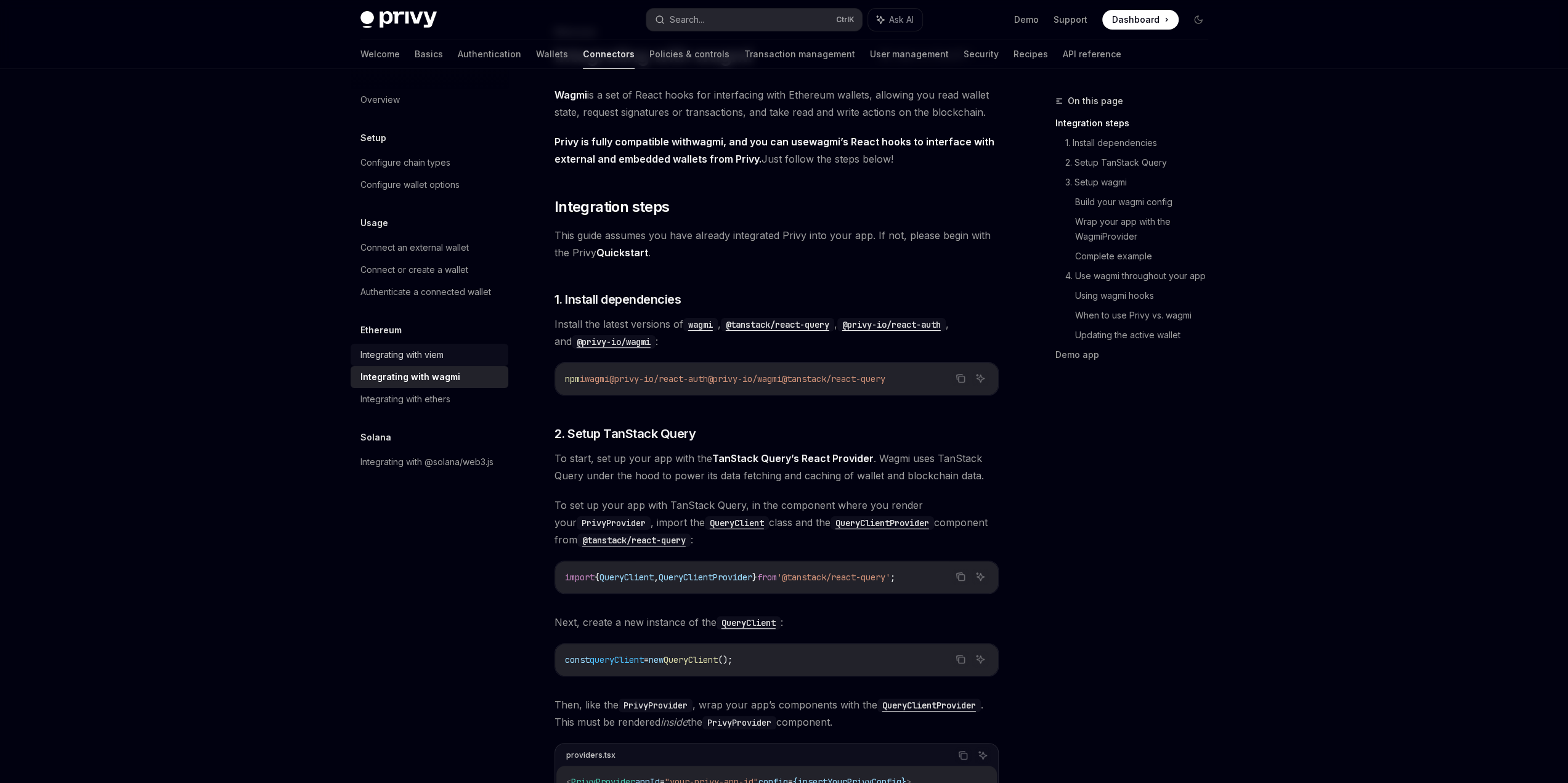
click at [435, 357] on div "Integrating with viem" at bounding box center [402, 354] width 83 height 15
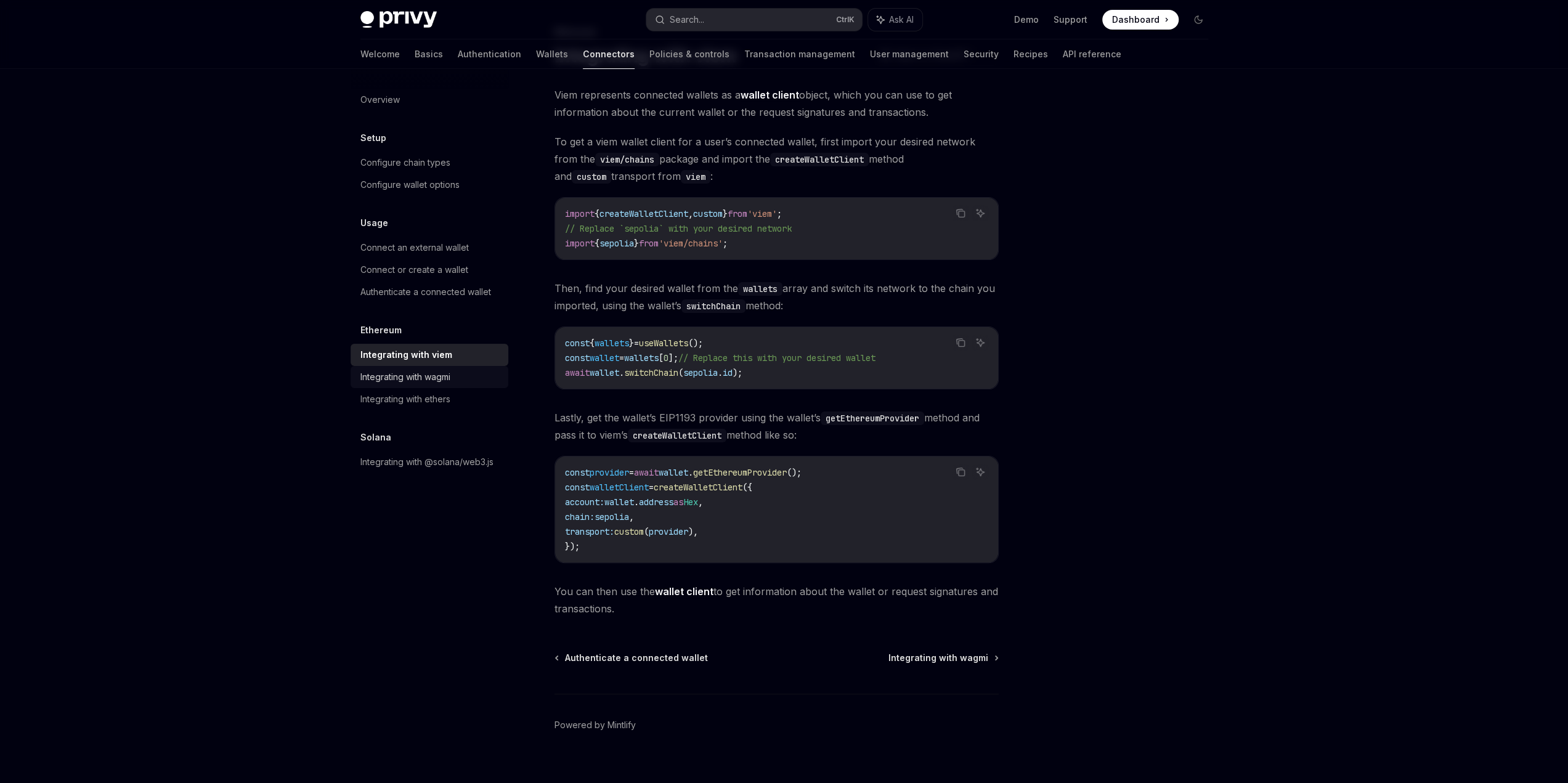
click at [437, 383] on div "Integrating with wagmi" at bounding box center [406, 377] width 90 height 15
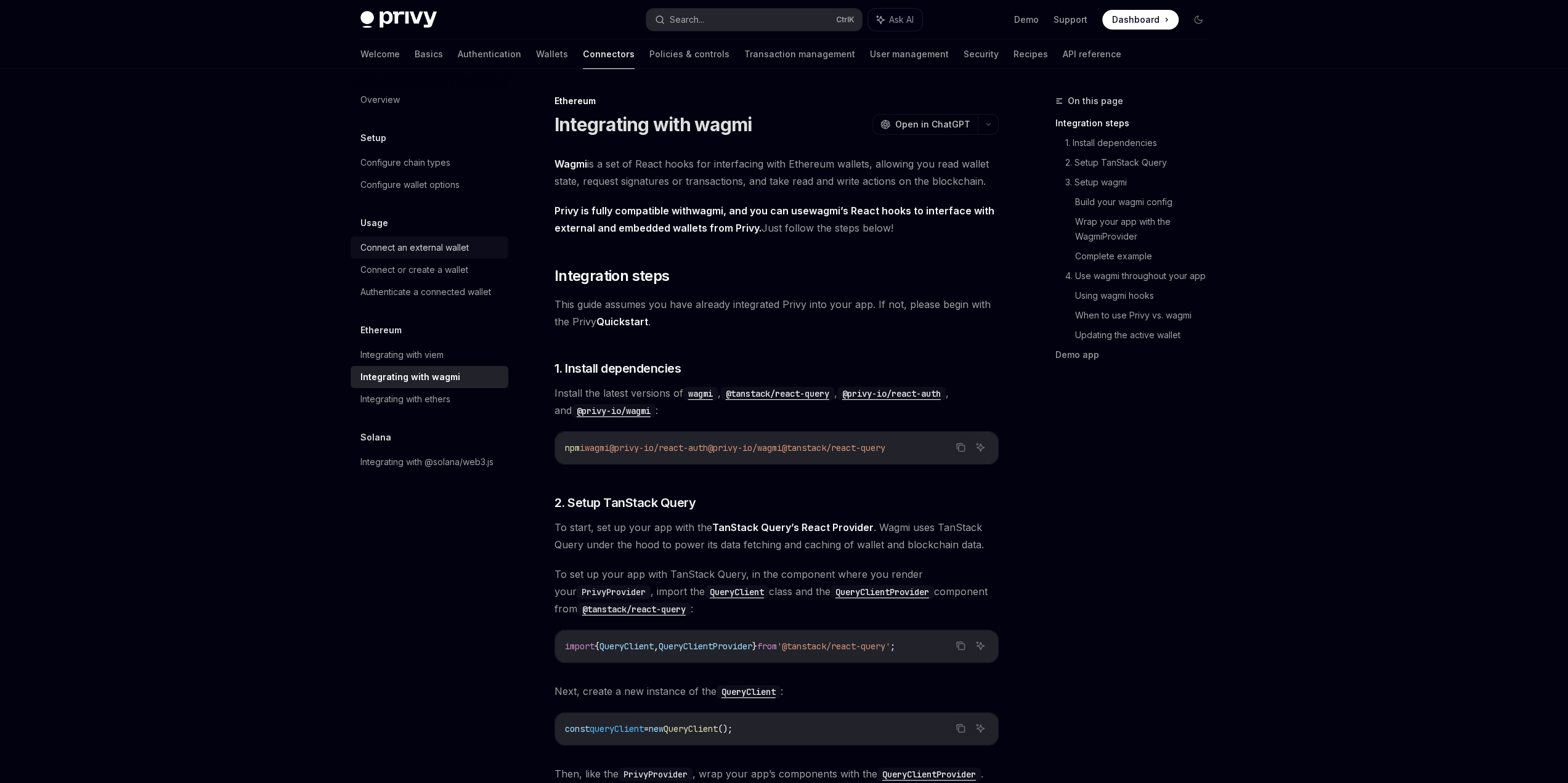
click at [459, 247] on div "Connect an external wallet" at bounding box center [415, 248] width 109 height 15
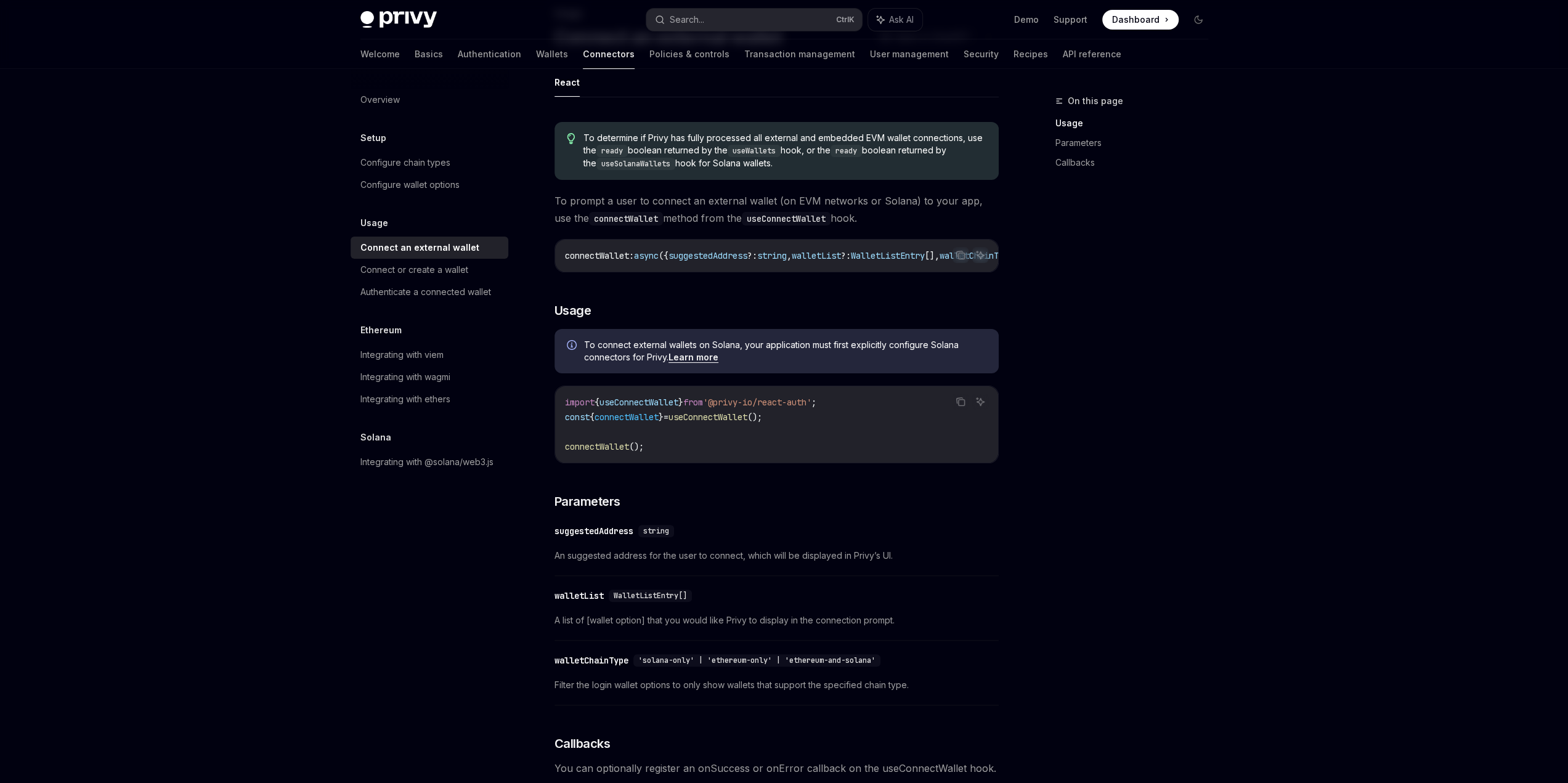
scroll to position [71, 0]
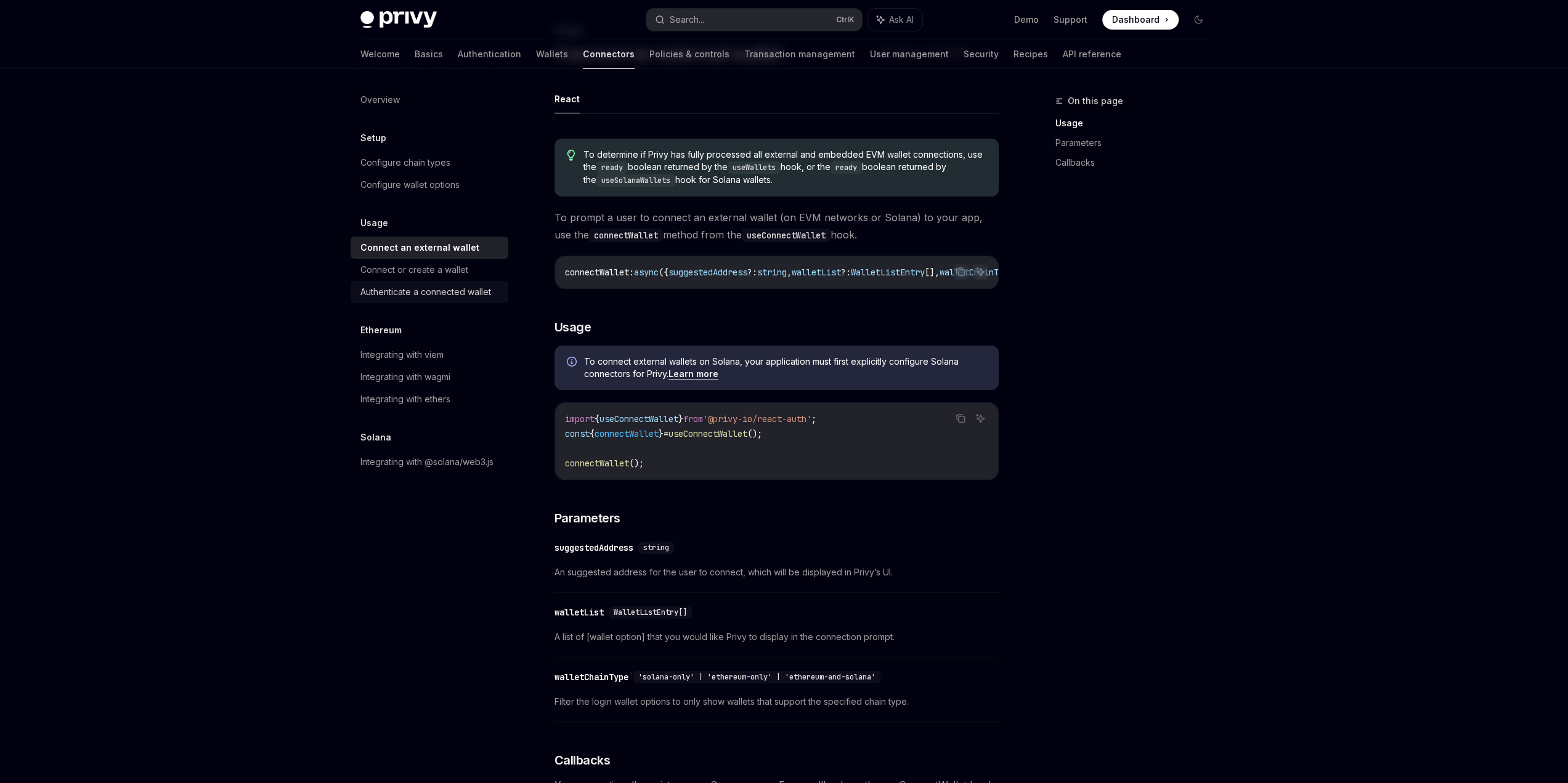
click at [462, 296] on div "Authenticate a connected wallet" at bounding box center [426, 292] width 130 height 15
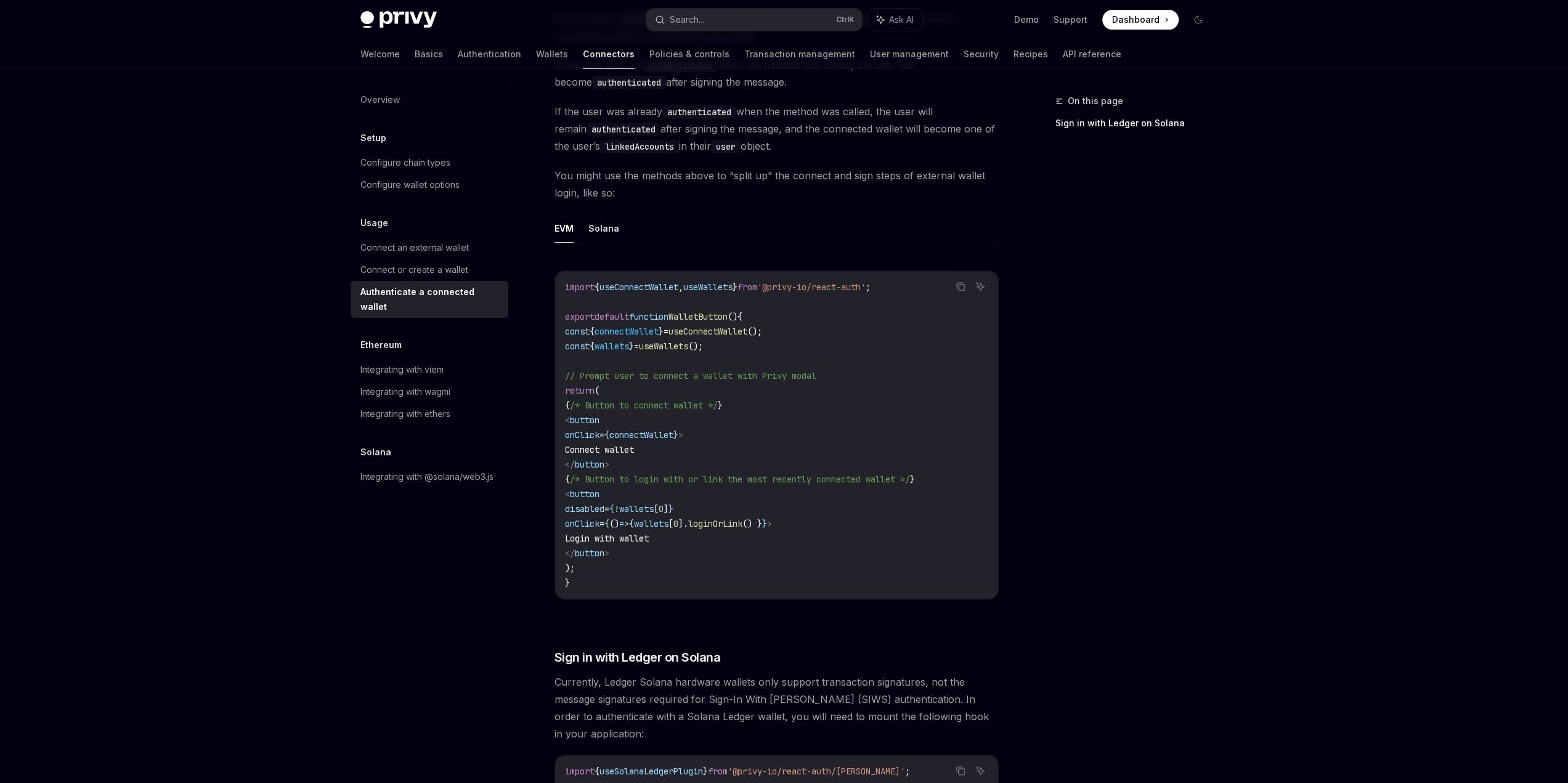
scroll to position [492, 0]
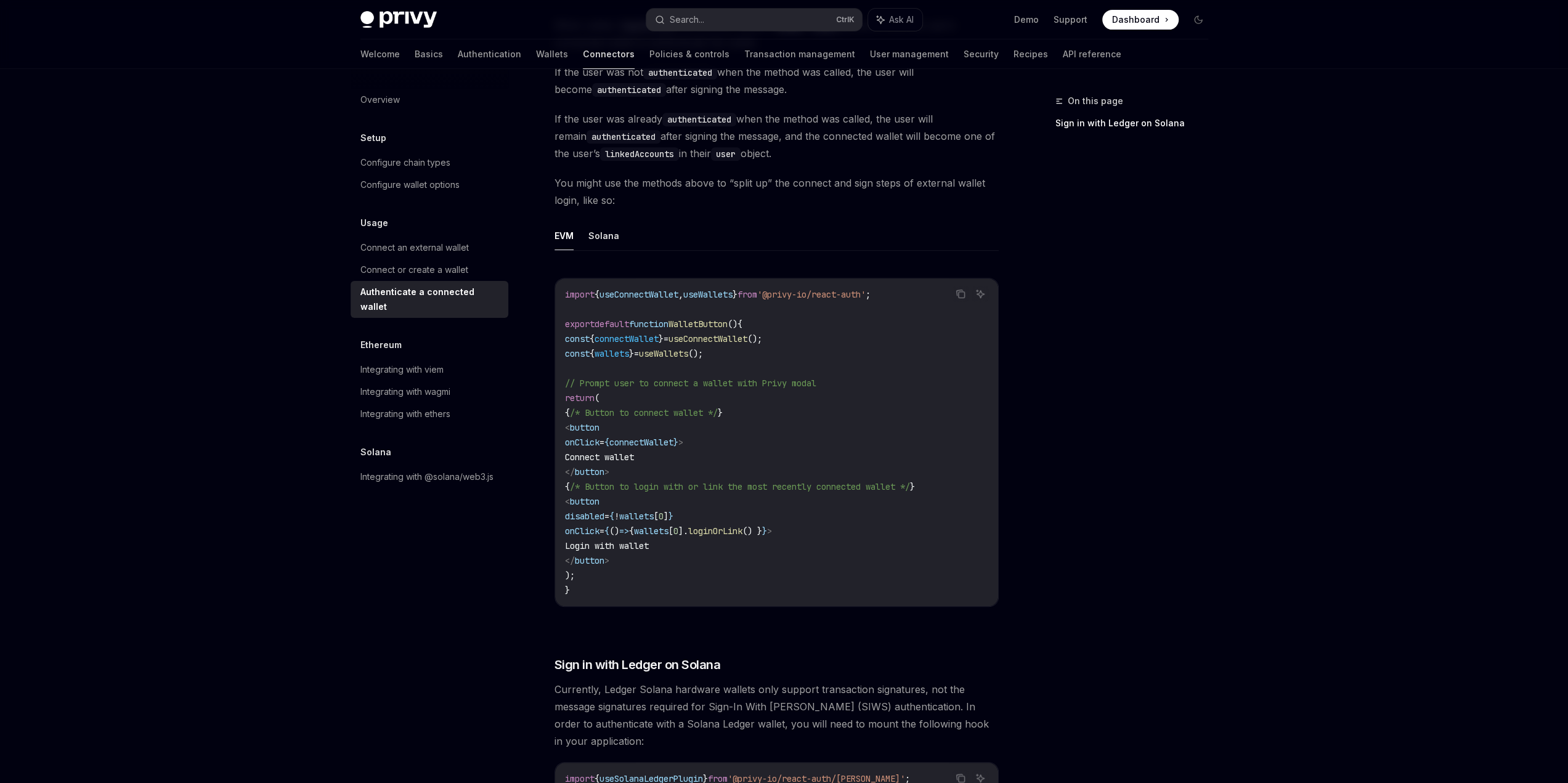
click at [583, 55] on link "Connectors" at bounding box center [609, 54] width 52 height 30
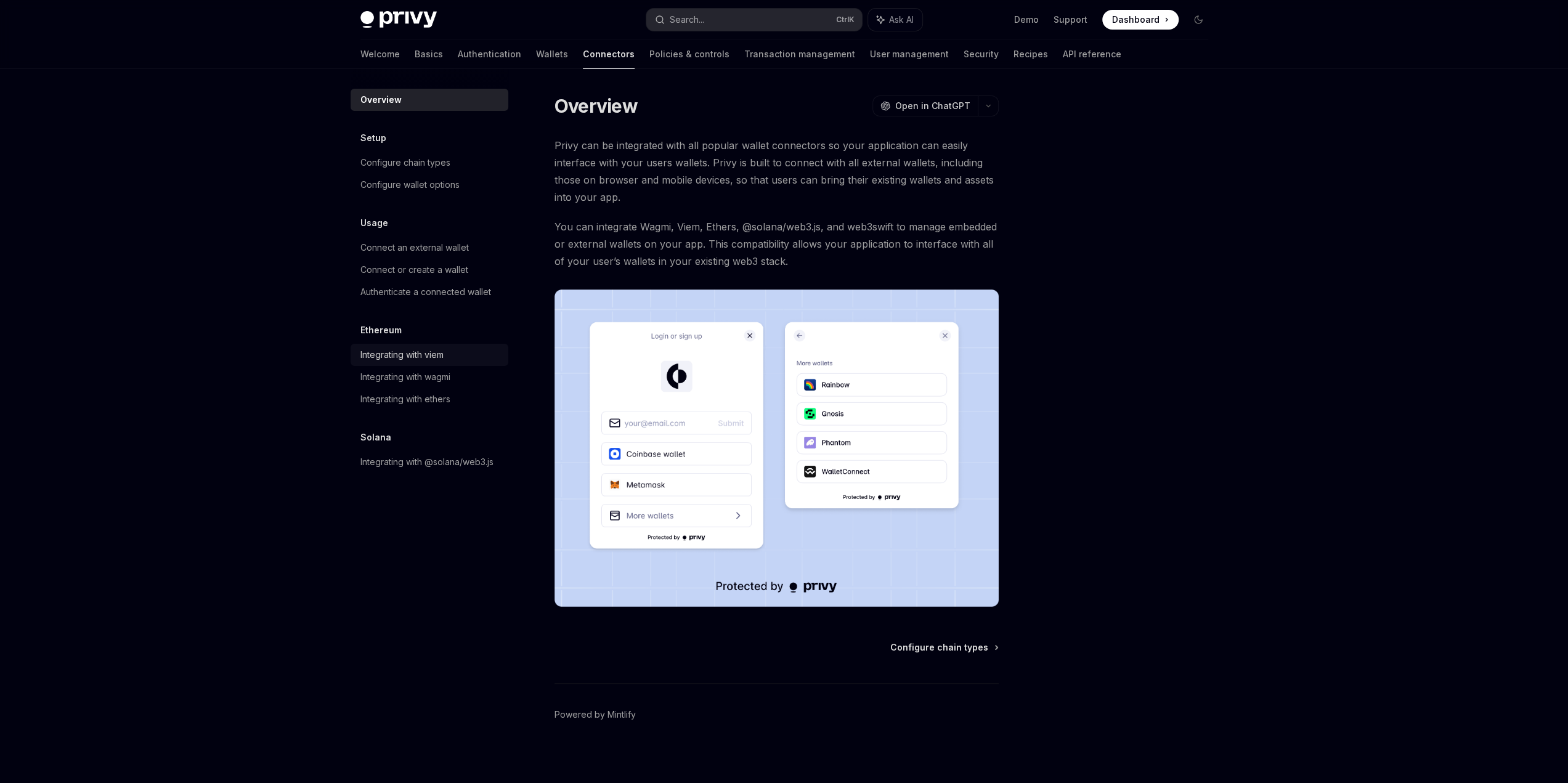
click at [406, 355] on div "Integrating with viem" at bounding box center [402, 354] width 83 height 15
type textarea "*"
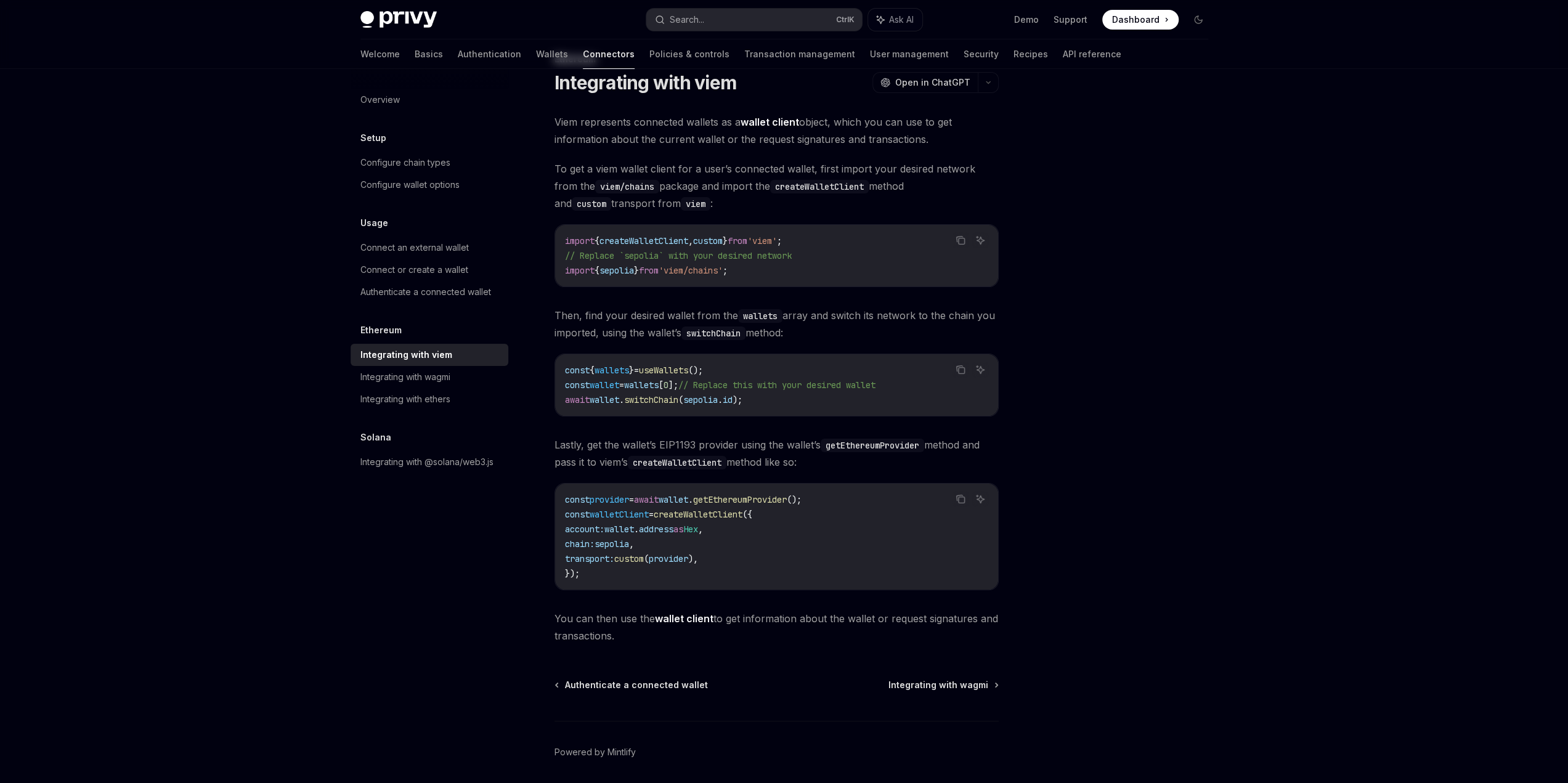
scroll to position [61, 0]
